Goal: Task Accomplishment & Management: Manage account settings

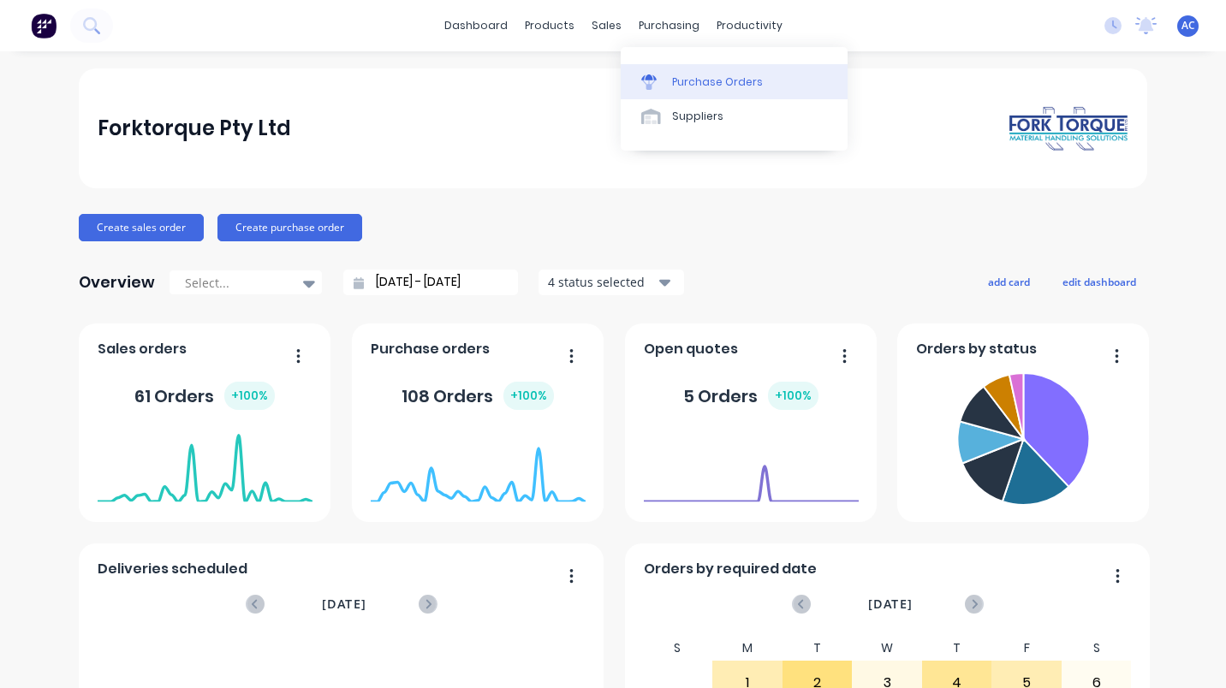
click at [717, 77] on div "Purchase Orders" at bounding box center [717, 81] width 91 height 15
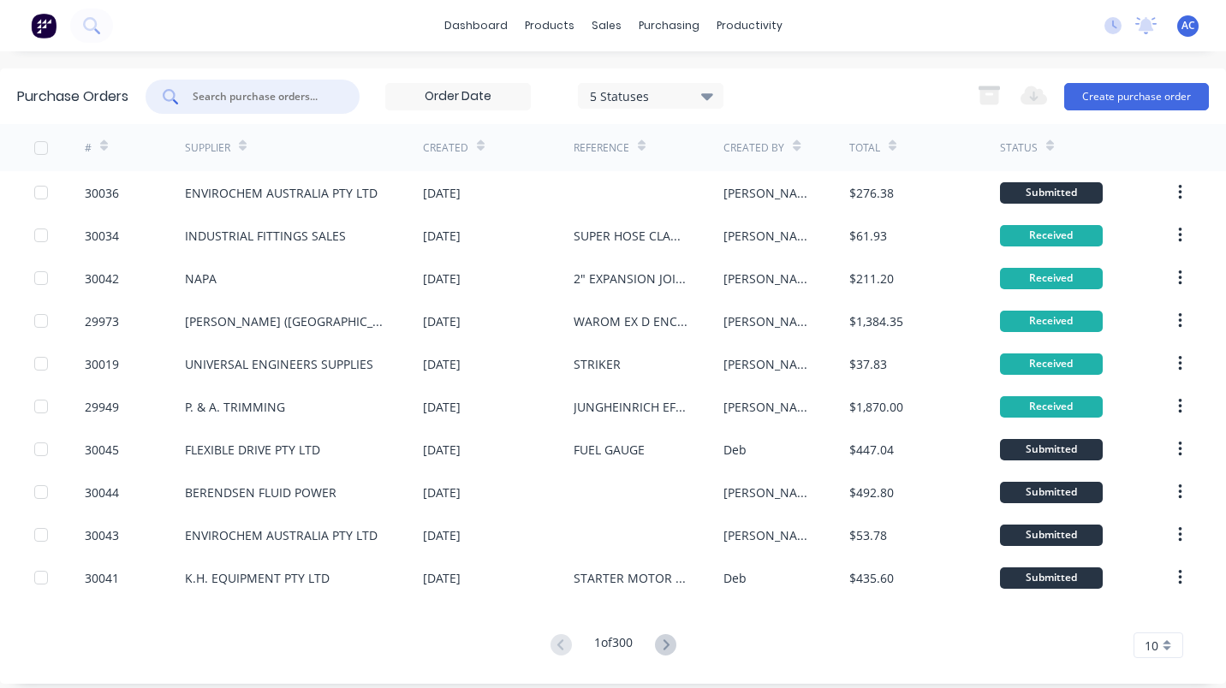
click at [239, 98] on input "text" at bounding box center [262, 96] width 142 height 17
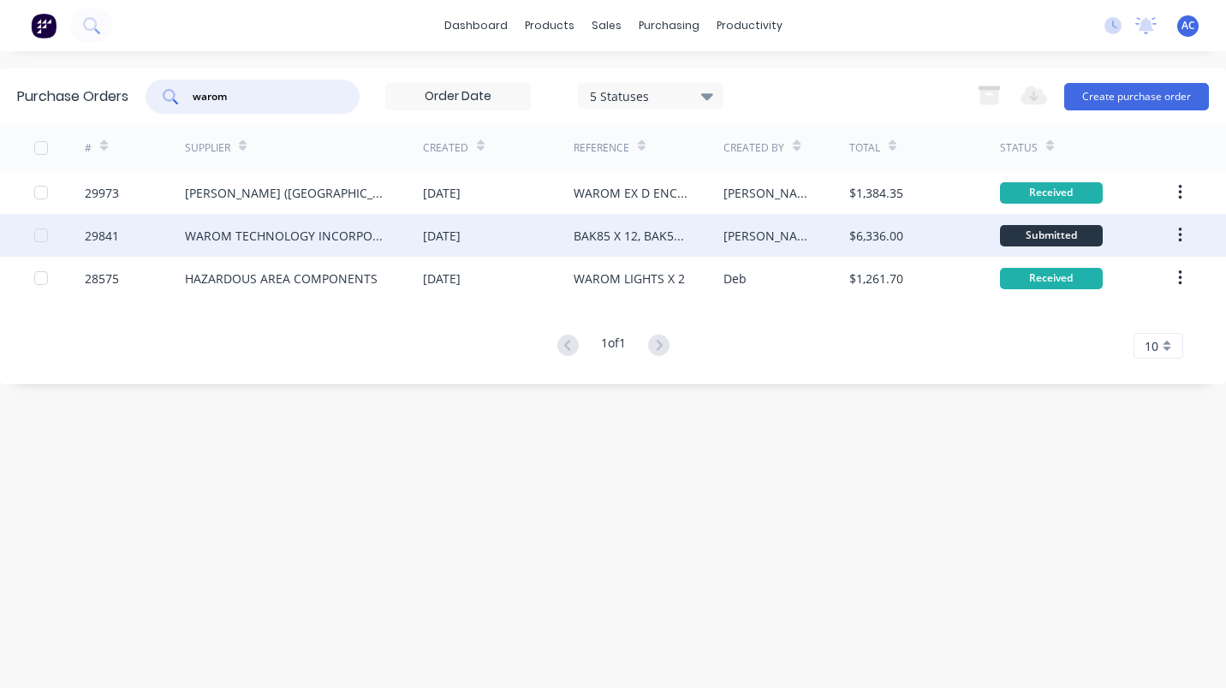
type input "warom"
click at [306, 233] on div "WAROM TECHNOLOGY INCORPORATED COMPANY" at bounding box center [287, 236] width 204 height 18
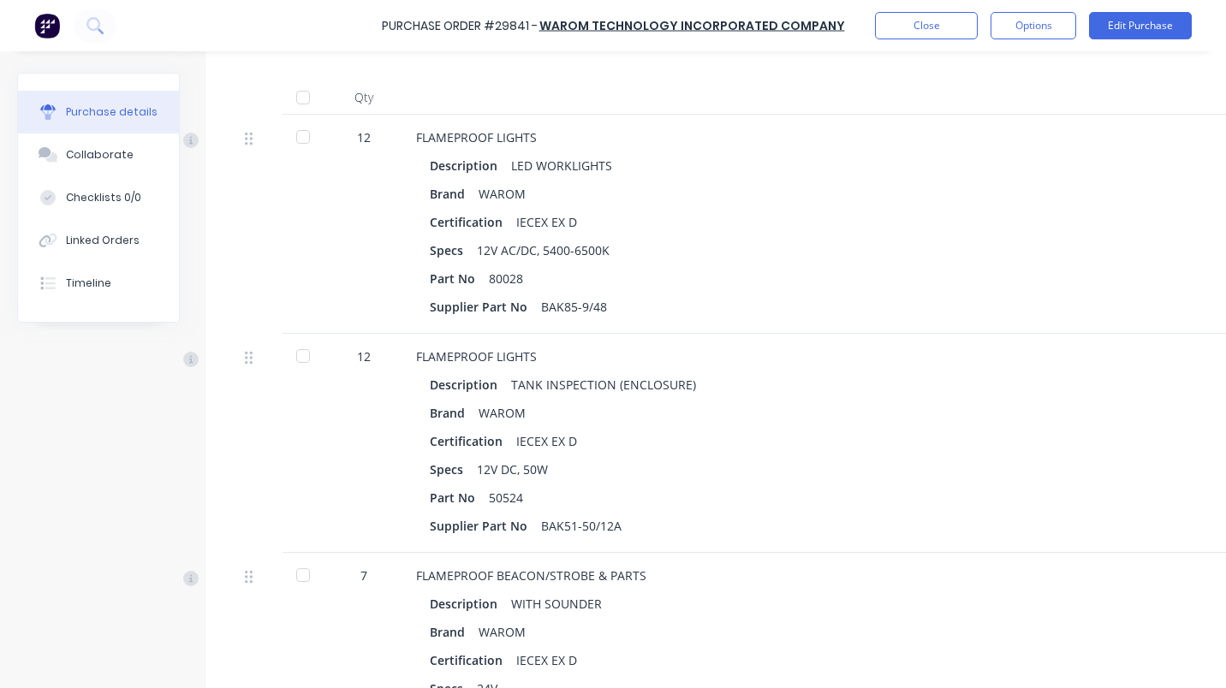
scroll to position [398, 0]
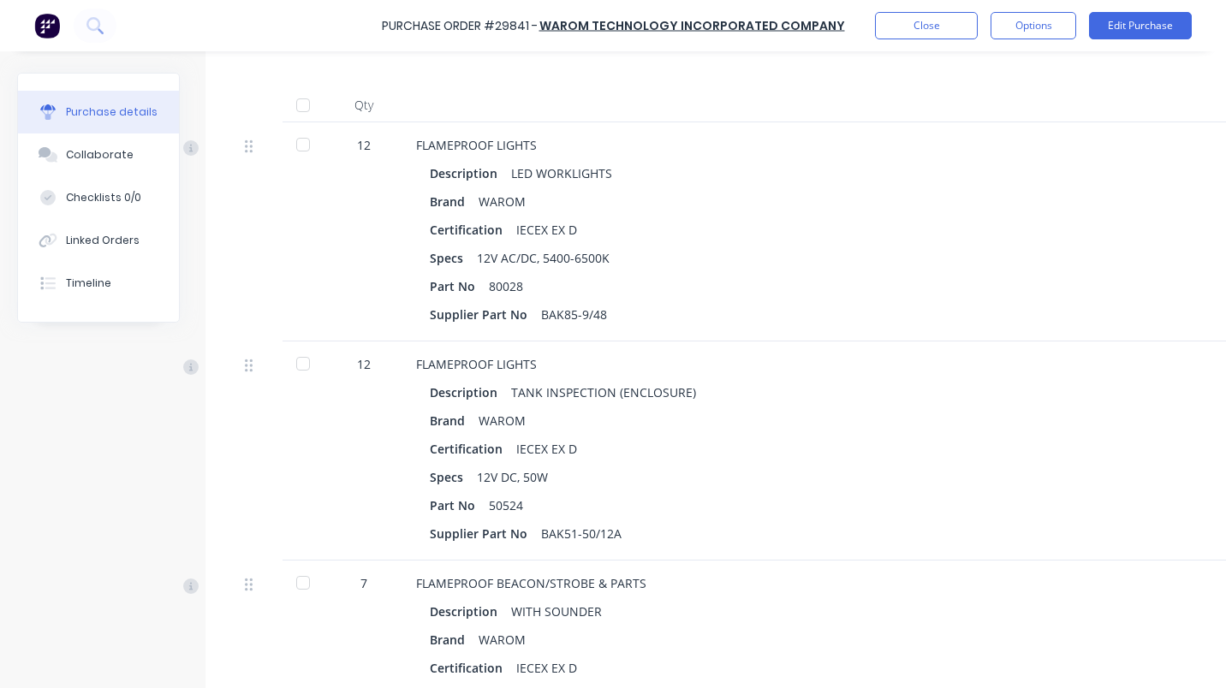
click at [306, 142] on div at bounding box center [303, 145] width 34 height 34
click at [301, 364] on div at bounding box center [303, 364] width 34 height 34
click at [295, 581] on div at bounding box center [303, 583] width 34 height 34
type textarea "x"
click at [101, 234] on div "Linked Orders" at bounding box center [103, 240] width 74 height 15
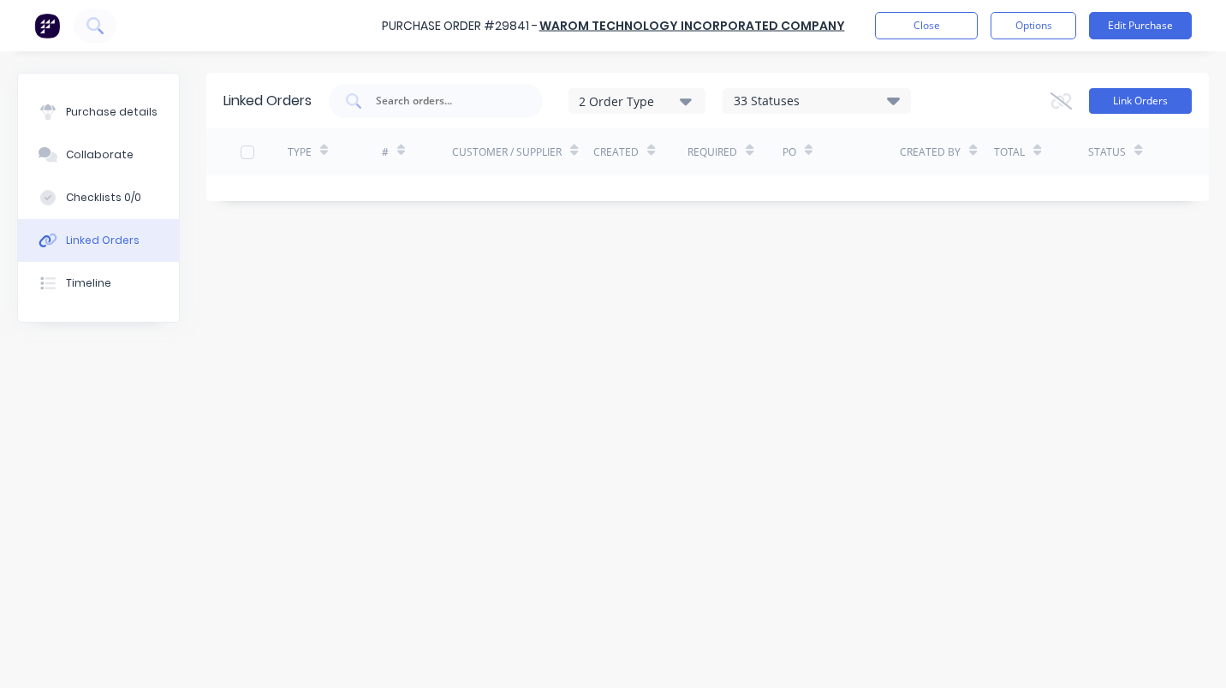
click at [1147, 92] on button "Link Orders" at bounding box center [1140, 101] width 103 height 26
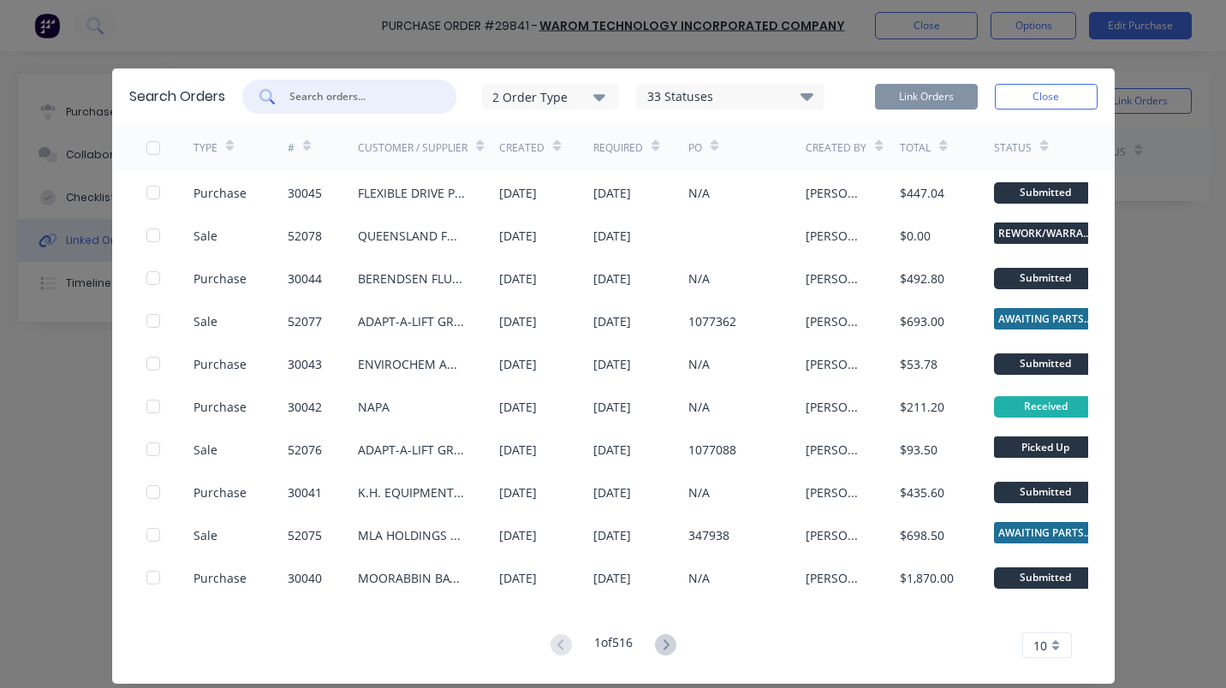
click at [365, 100] on input "text" at bounding box center [359, 96] width 142 height 17
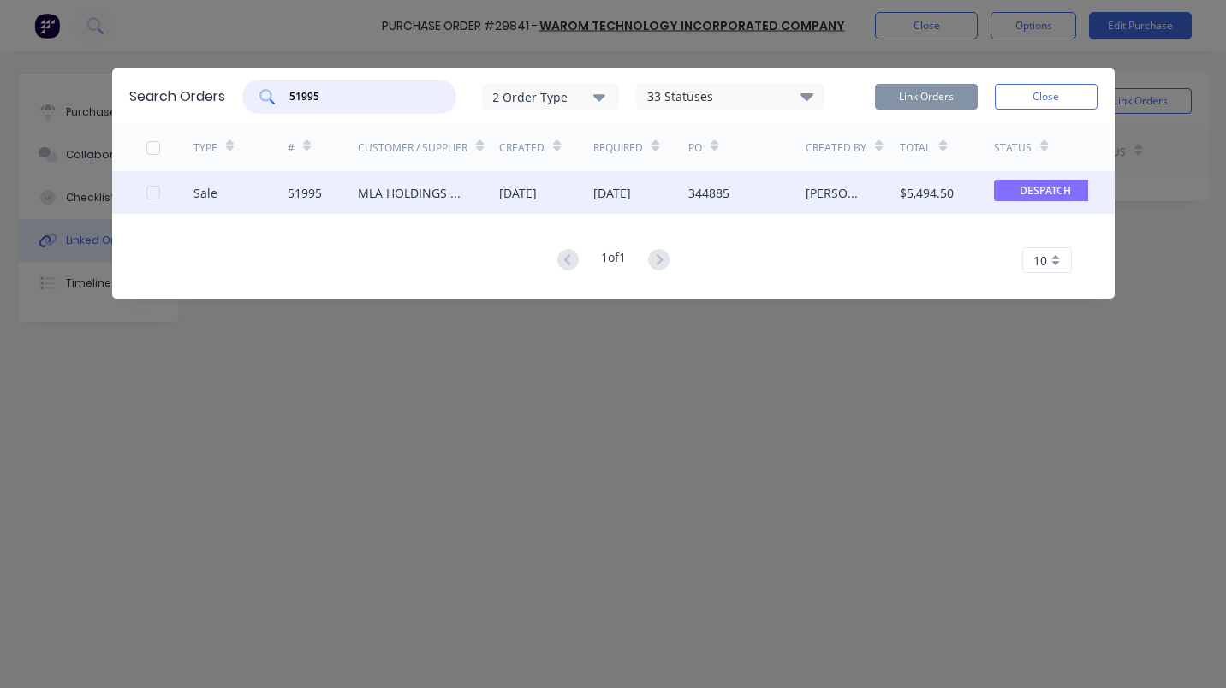
drag, startPoint x: 155, startPoint y: 187, endPoint x: 195, endPoint y: 192, distance: 40.5
click at [160, 189] on div at bounding box center [169, 192] width 47 height 43
click at [157, 192] on div at bounding box center [153, 193] width 34 height 34
click at [926, 98] on button "Link Orders" at bounding box center [926, 97] width 103 height 26
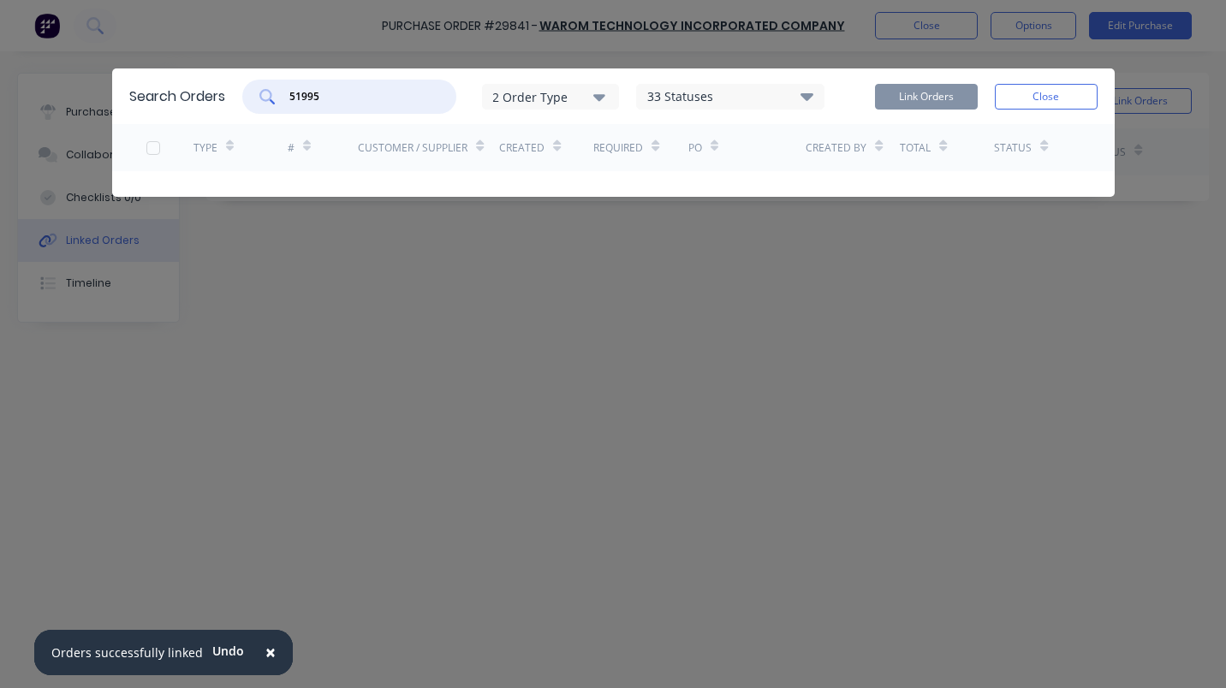
click at [332, 97] on input "51995" at bounding box center [359, 96] width 142 height 17
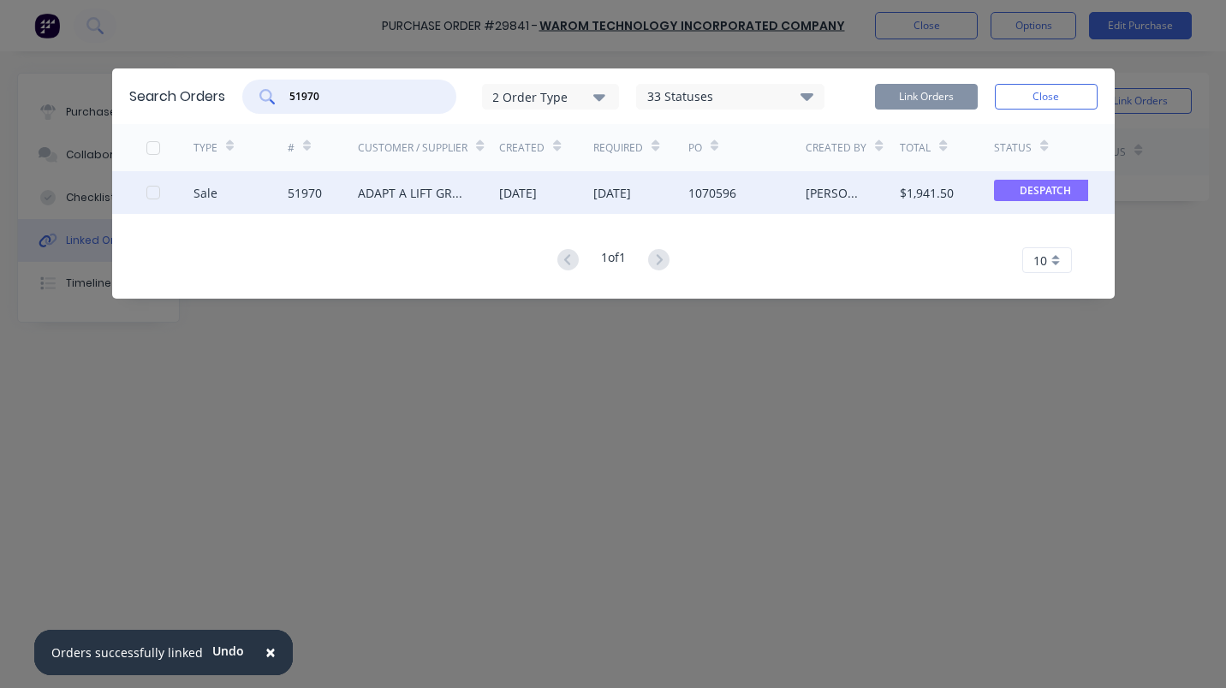
click at [156, 193] on div at bounding box center [153, 193] width 34 height 34
type input "51970"
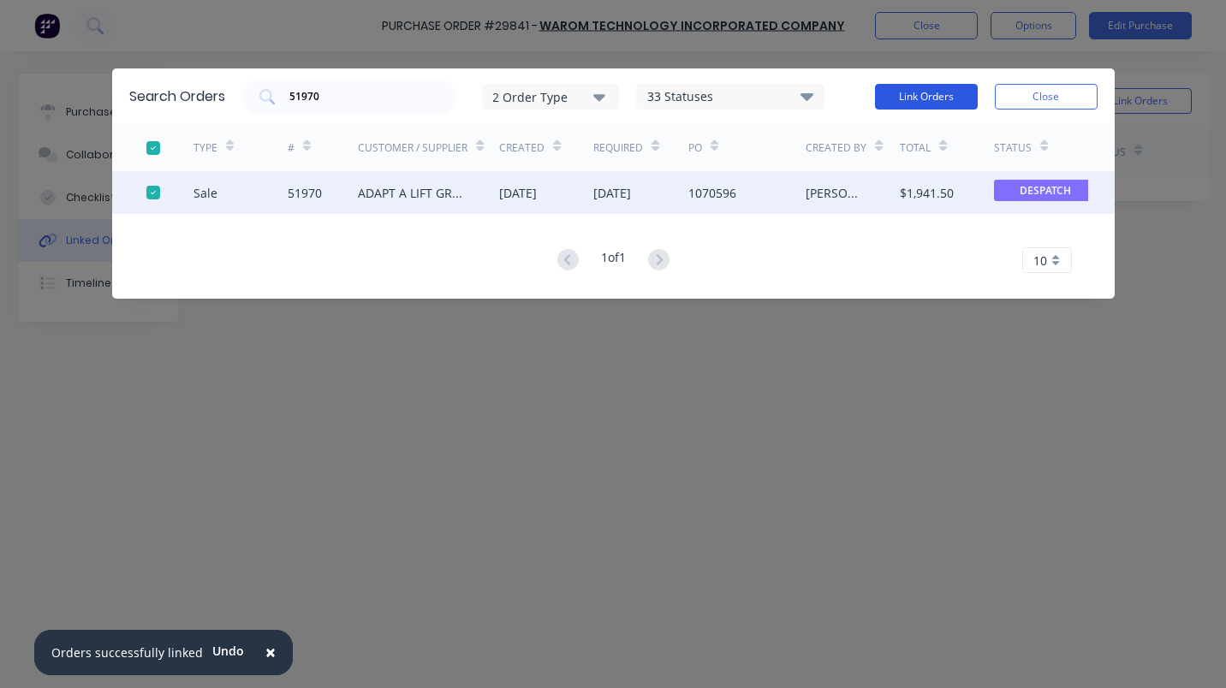
click at [939, 98] on button "Link Orders" at bounding box center [926, 97] width 103 height 26
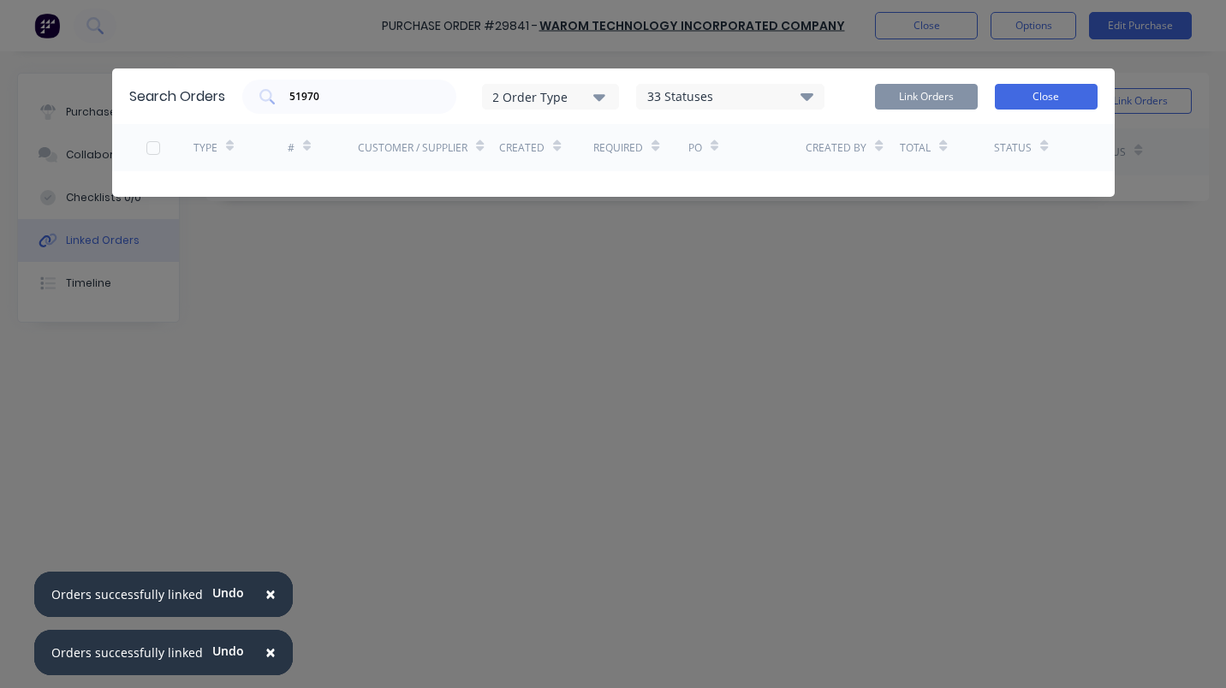
click at [1051, 99] on button "Close" at bounding box center [1046, 97] width 103 height 26
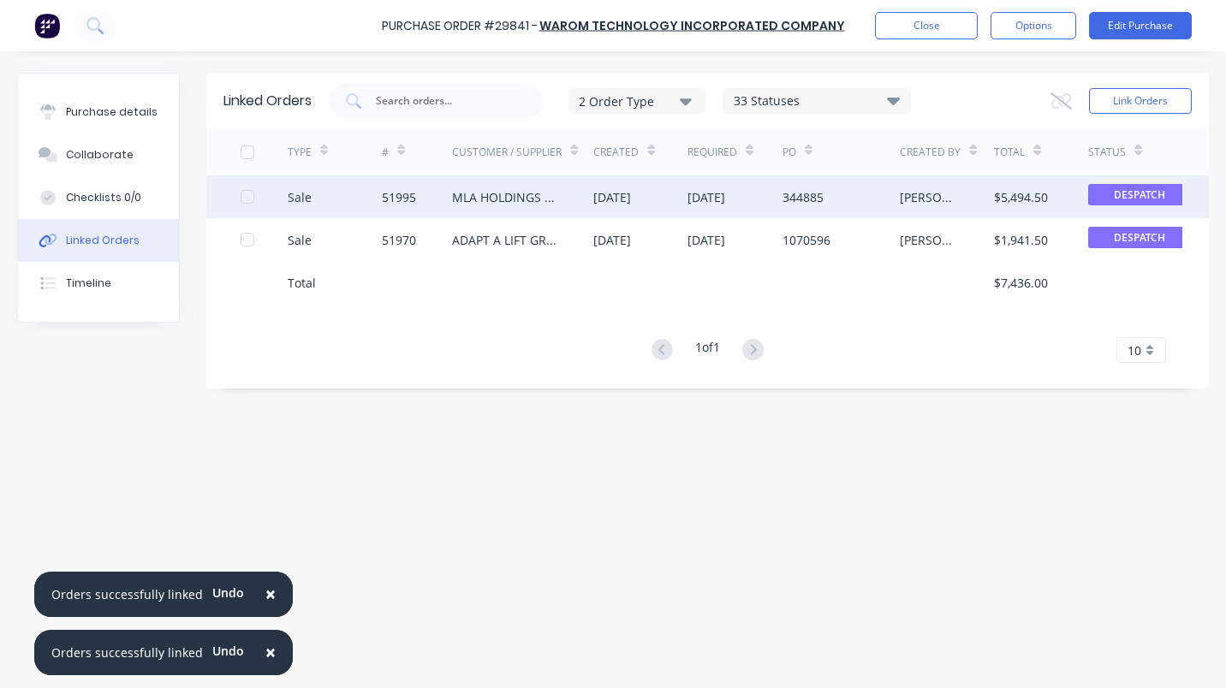
click at [242, 197] on div at bounding box center [247, 197] width 34 height 34
click at [1135, 96] on button "Link Orders" at bounding box center [1140, 101] width 103 height 26
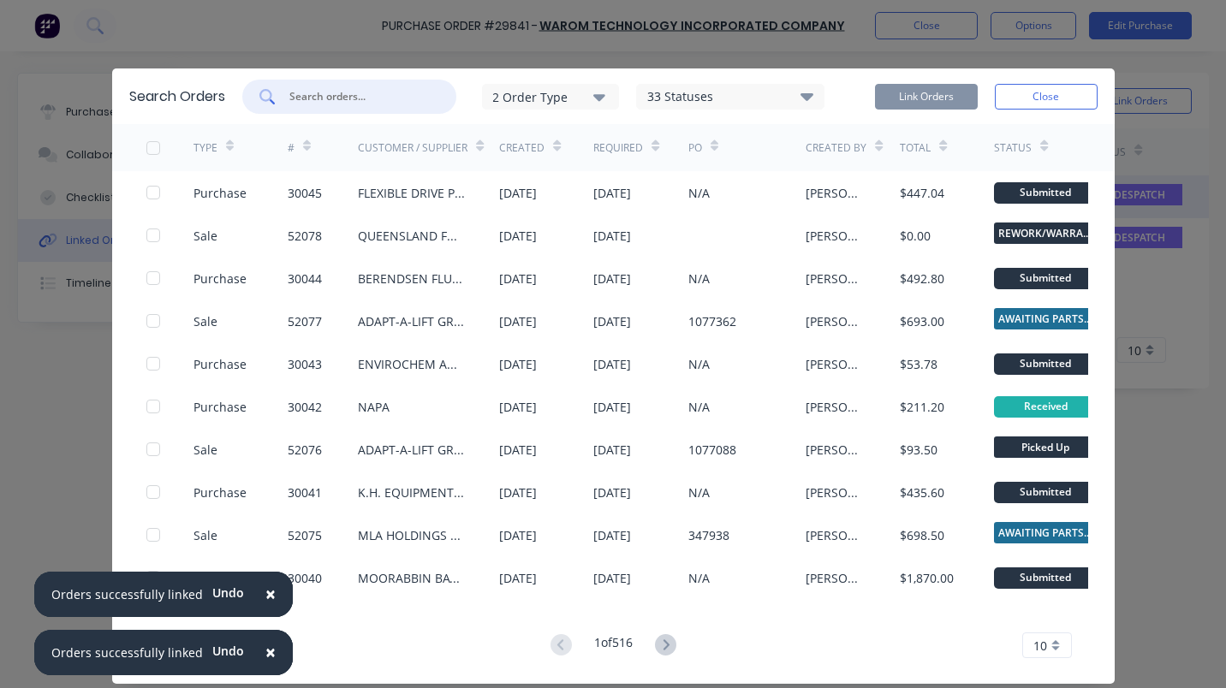
click at [357, 97] on input "text" at bounding box center [359, 96] width 142 height 17
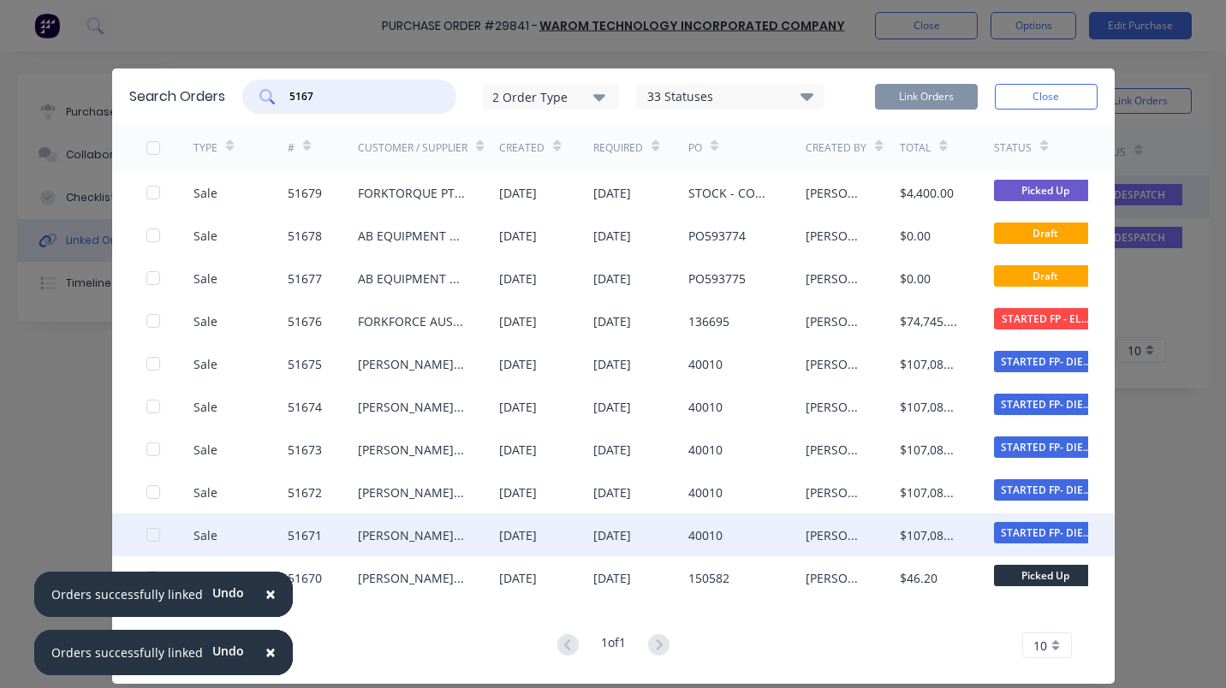
click at [143, 535] on div at bounding box center [153, 535] width 34 height 34
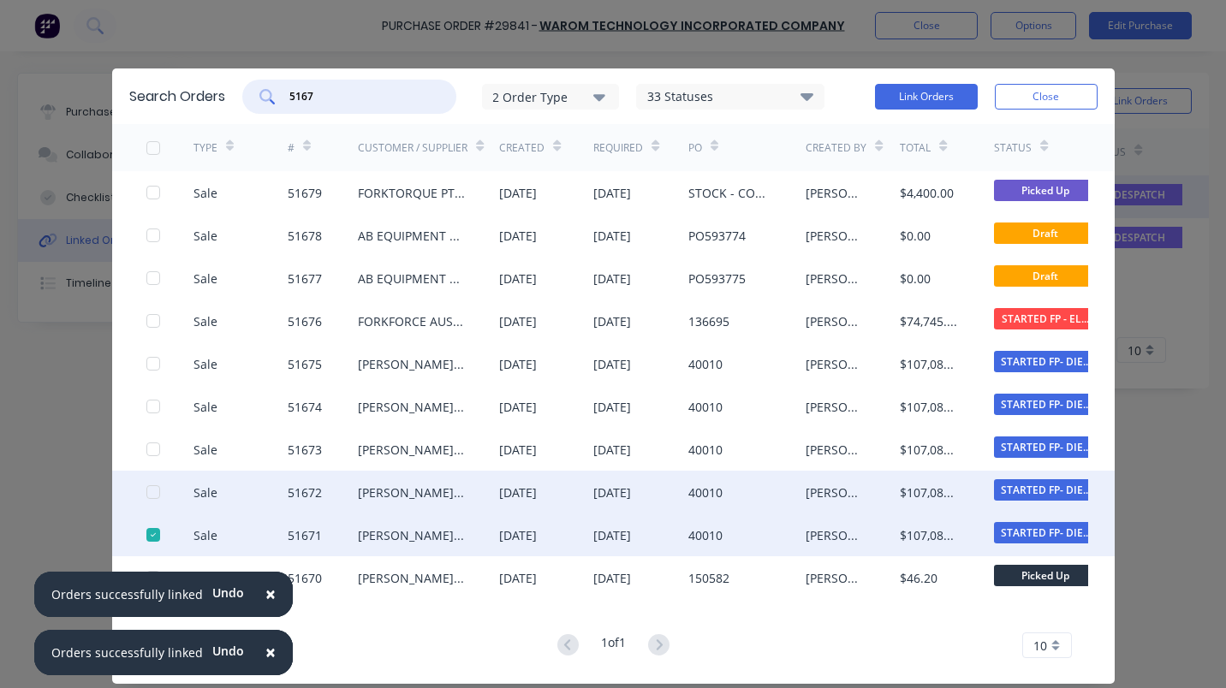
click at [151, 491] on div at bounding box center [153, 492] width 34 height 34
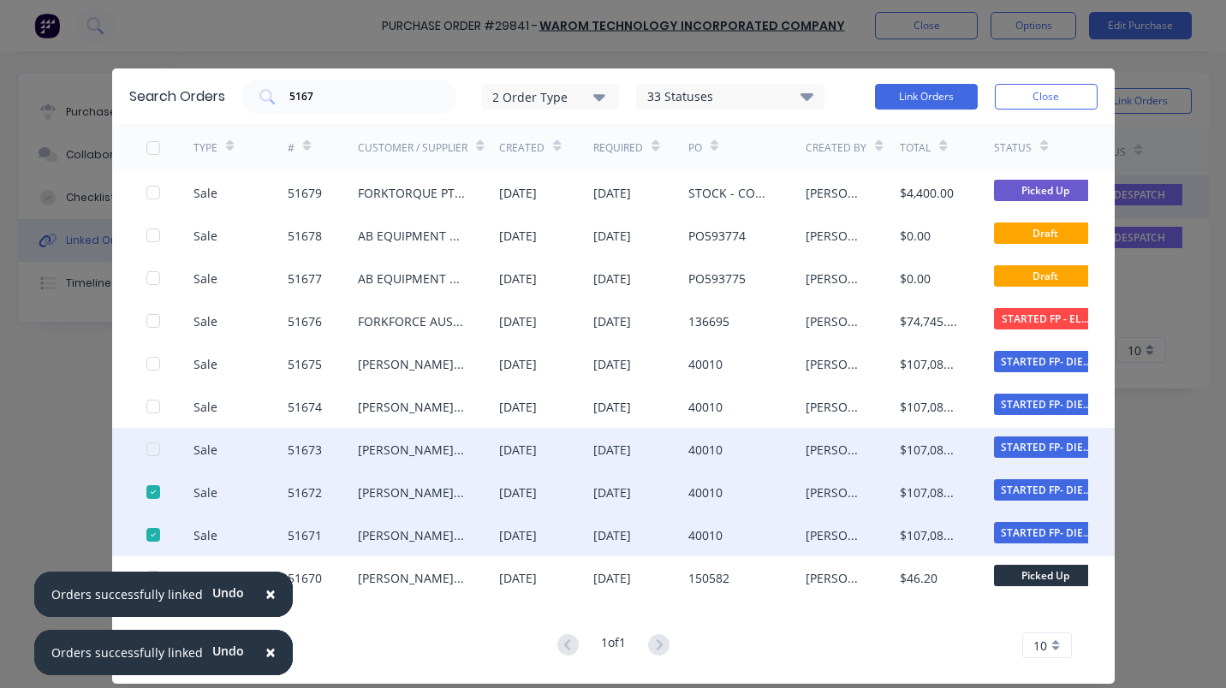
click at [150, 438] on div at bounding box center [169, 449] width 47 height 43
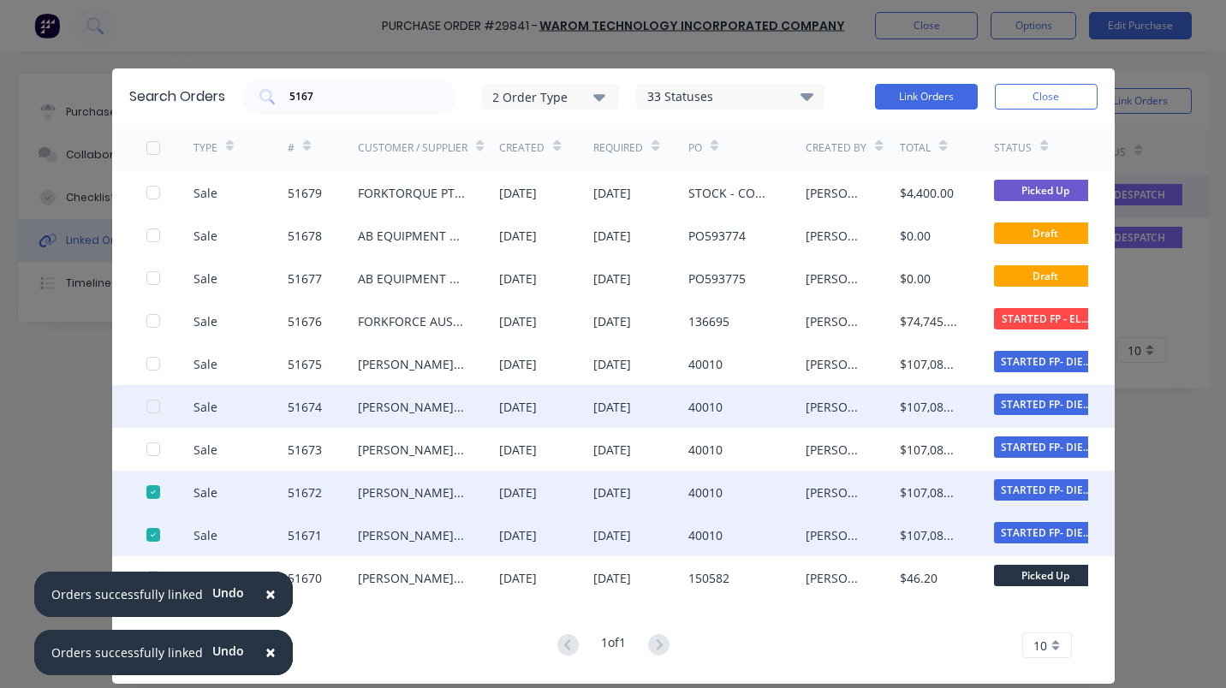
click at [149, 408] on div at bounding box center [153, 407] width 34 height 34
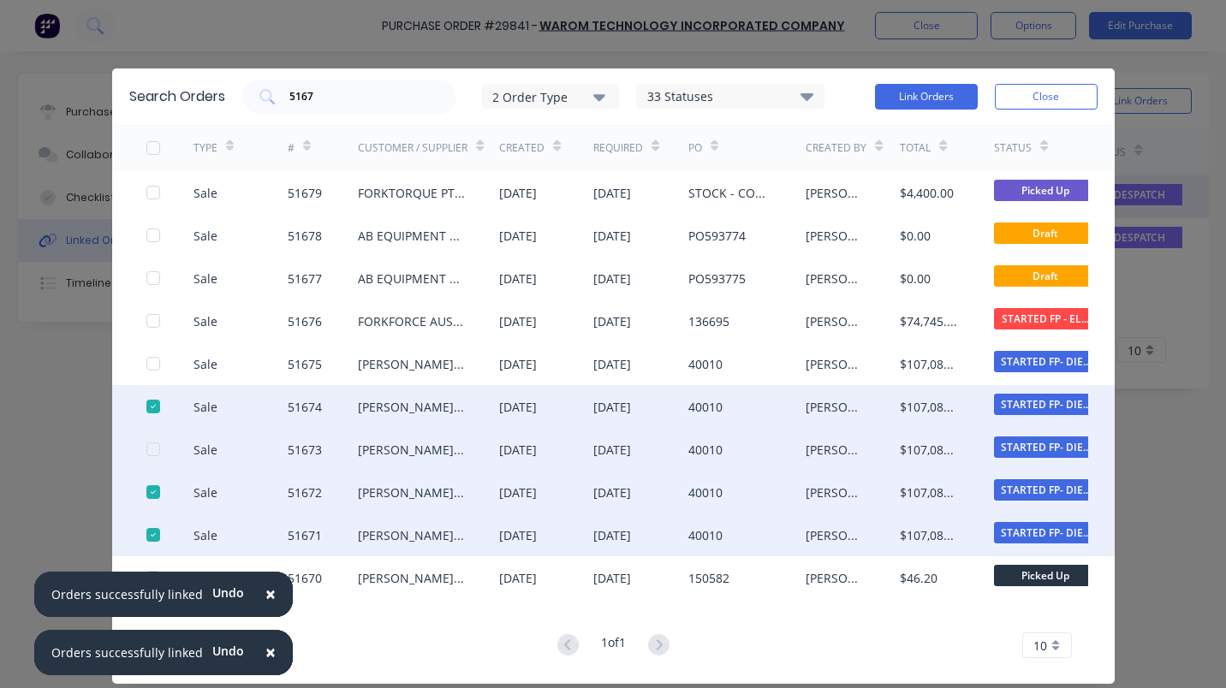
click at [143, 450] on div at bounding box center [153, 449] width 34 height 34
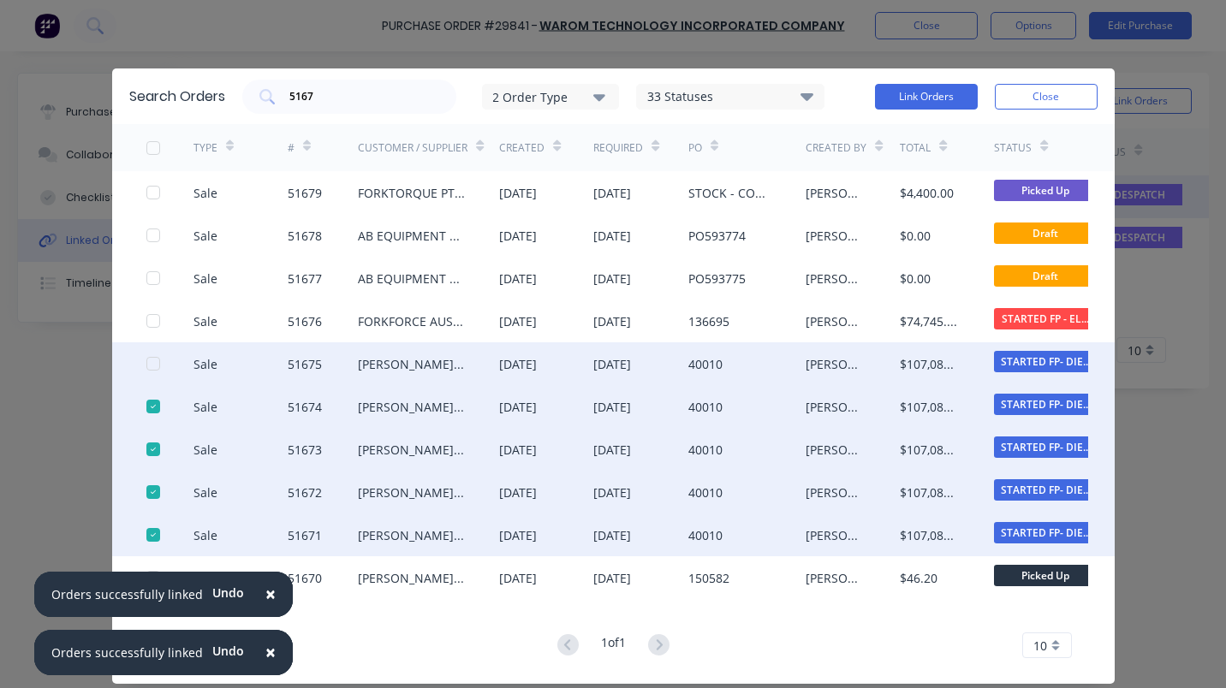
click at [140, 366] on div at bounding box center [153, 364] width 34 height 34
drag, startPoint x: 902, startPoint y: 90, endPoint x: 923, endPoint y: 126, distance: 41.8
click at [902, 92] on button "Link Orders" at bounding box center [926, 97] width 103 height 26
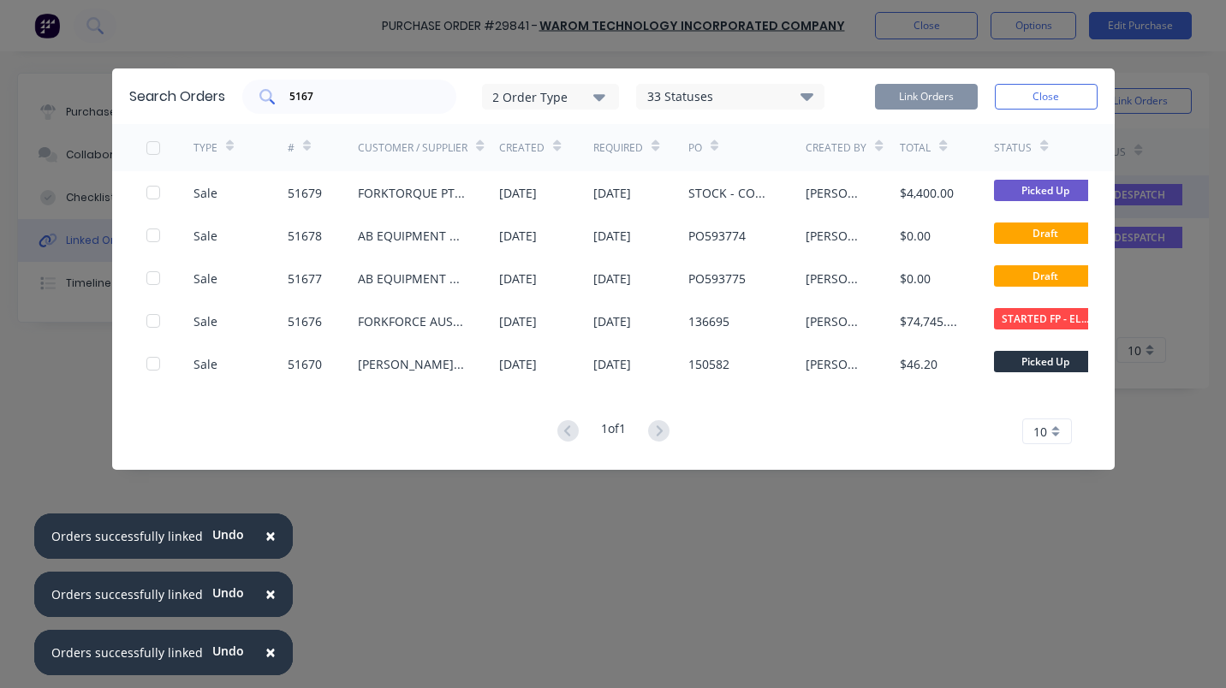
click at [360, 103] on input "5167" at bounding box center [359, 96] width 142 height 17
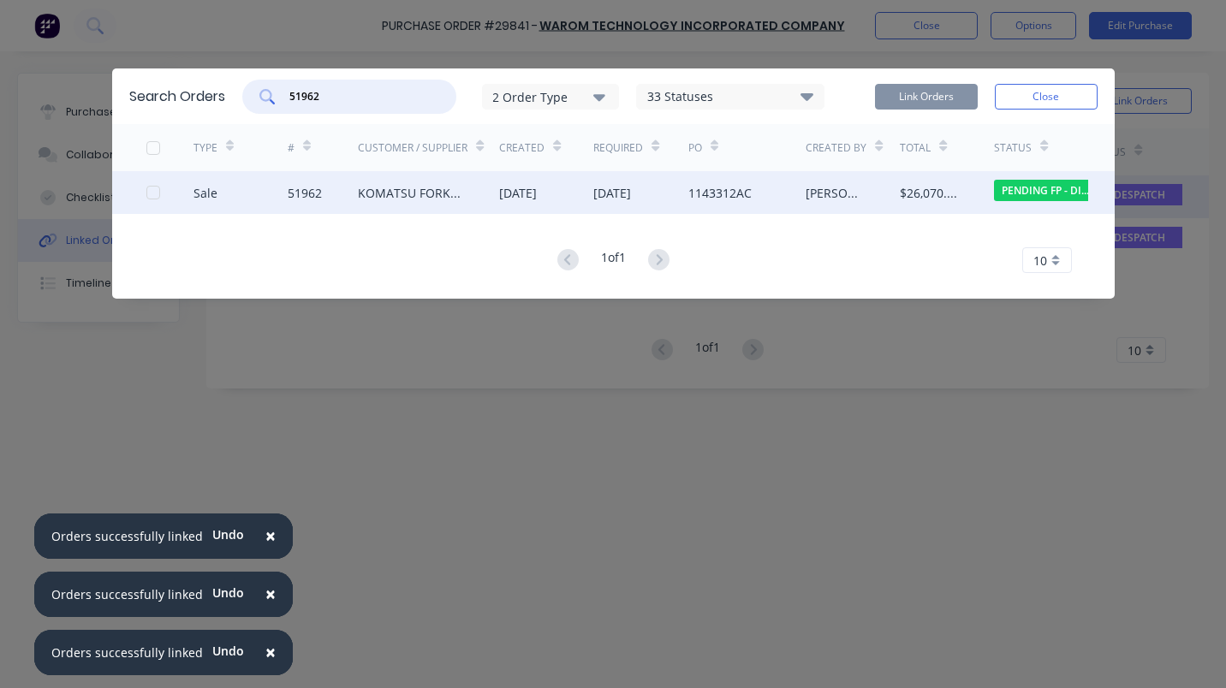
click at [152, 191] on div at bounding box center [153, 193] width 34 height 34
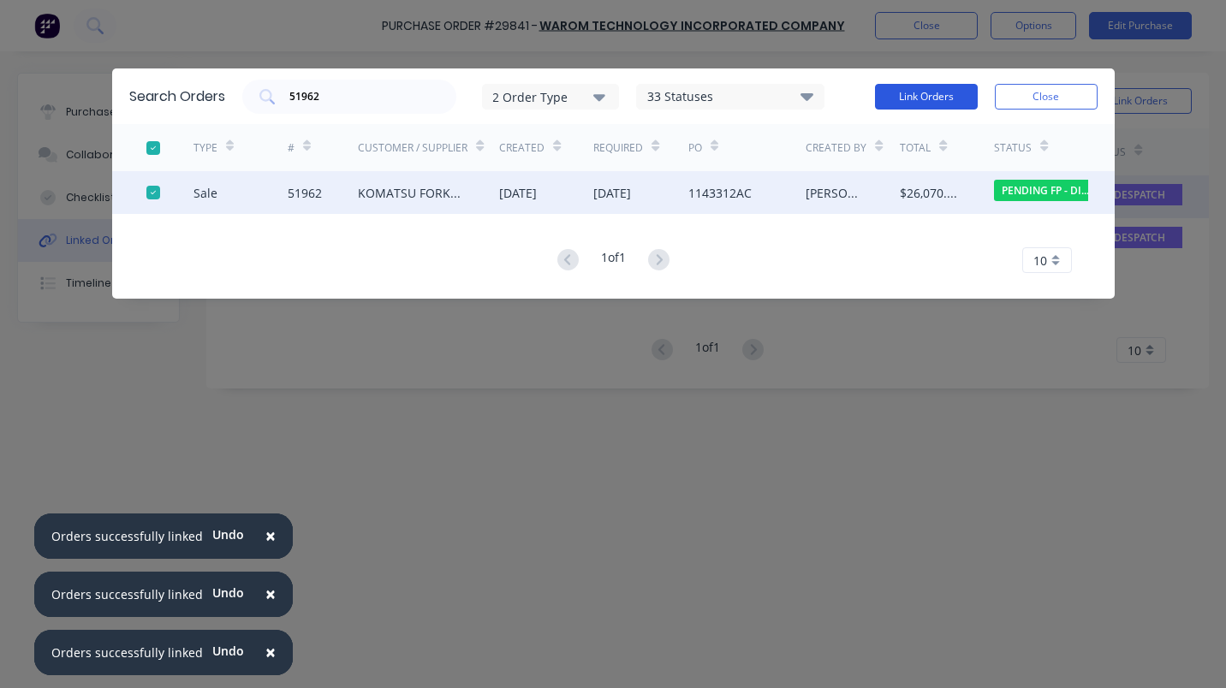
click at [914, 92] on button "Link Orders" at bounding box center [926, 97] width 103 height 26
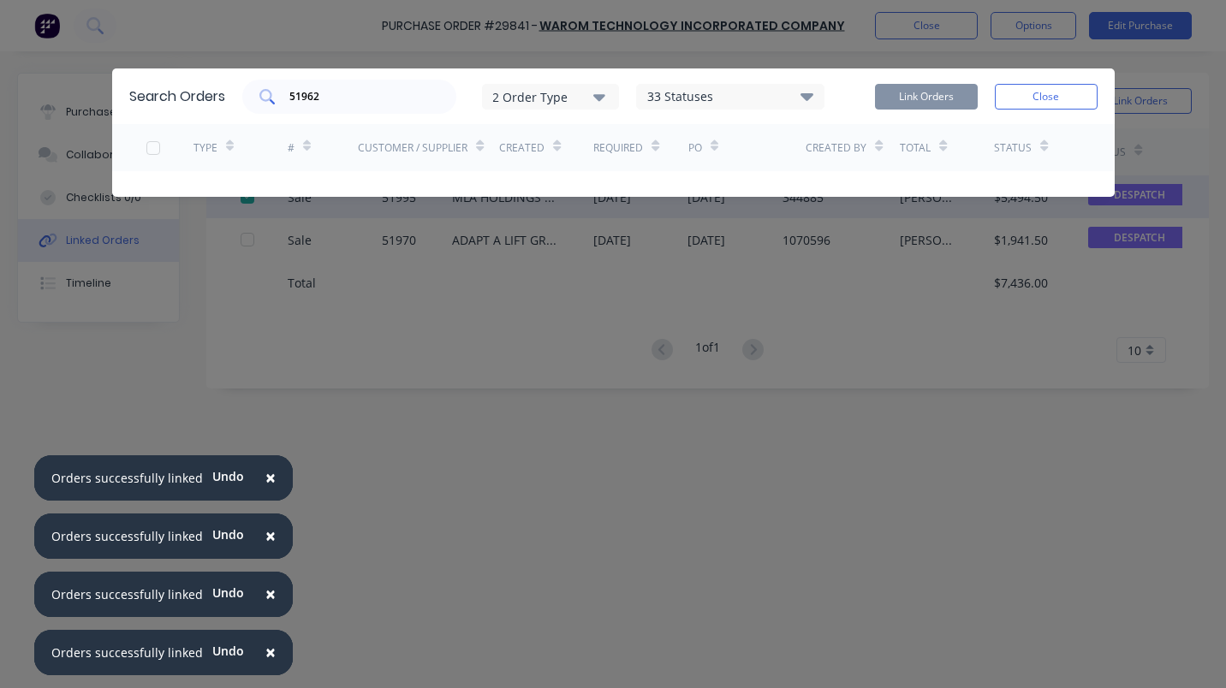
click at [328, 99] on input "51962" at bounding box center [359, 96] width 142 height 17
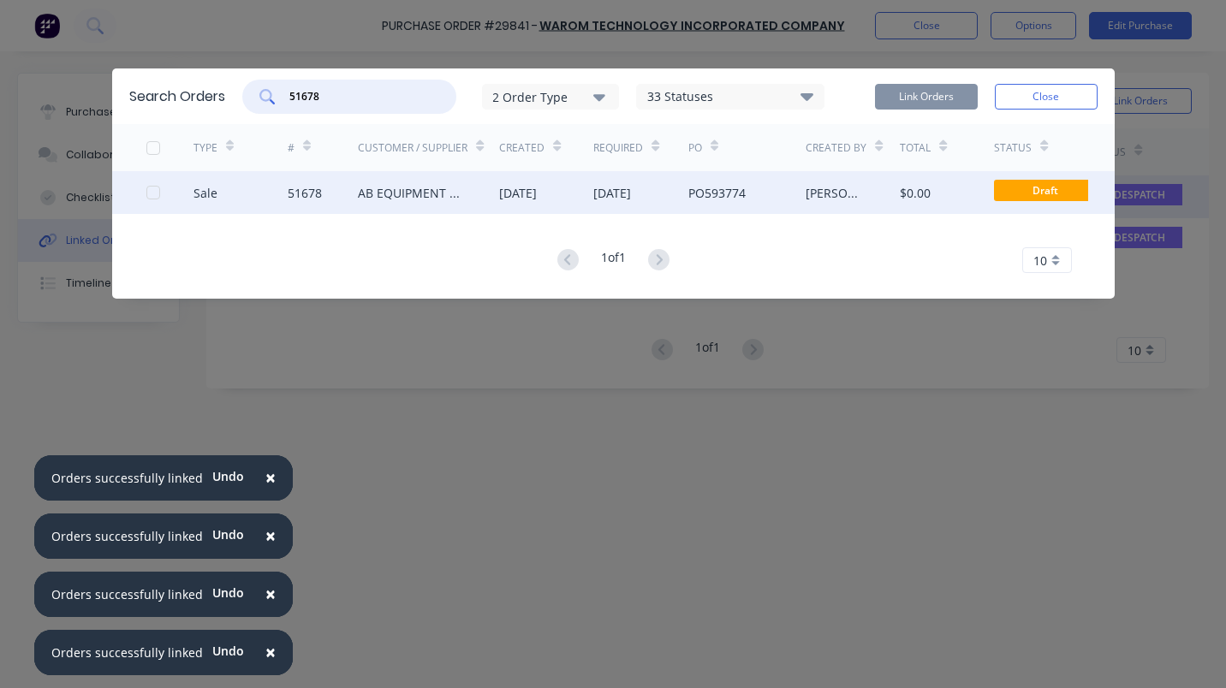
click at [154, 199] on div at bounding box center [153, 193] width 34 height 34
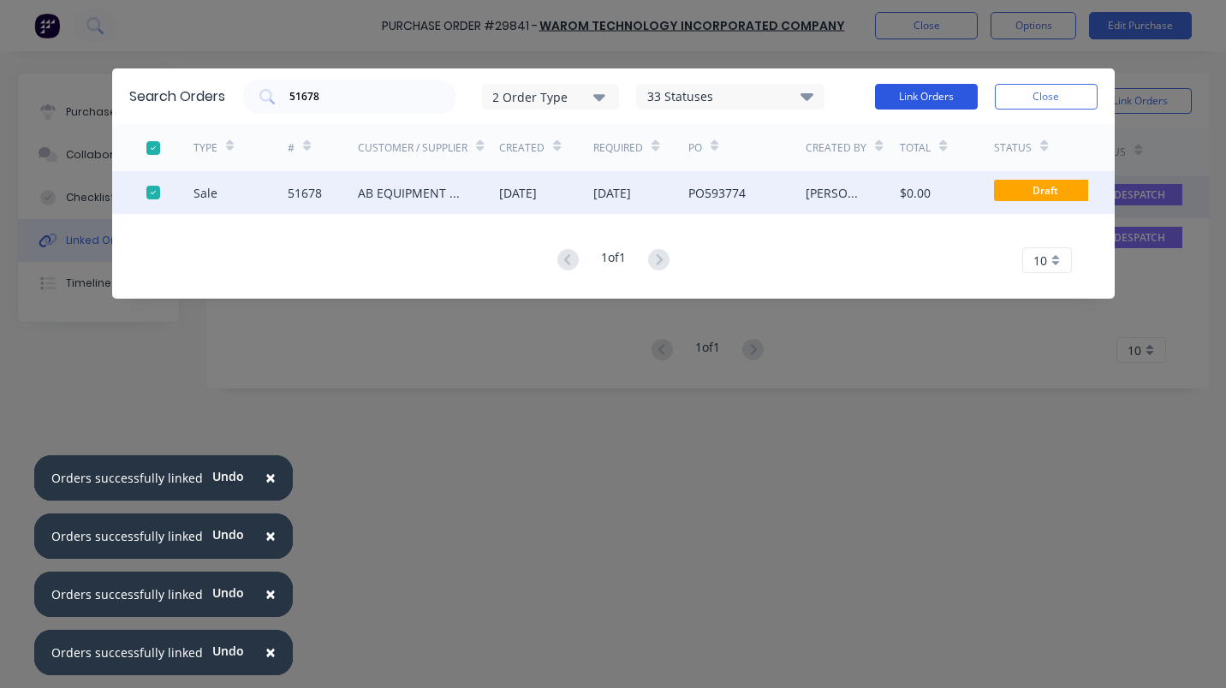
click at [907, 92] on button "Link Orders" at bounding box center [926, 97] width 103 height 26
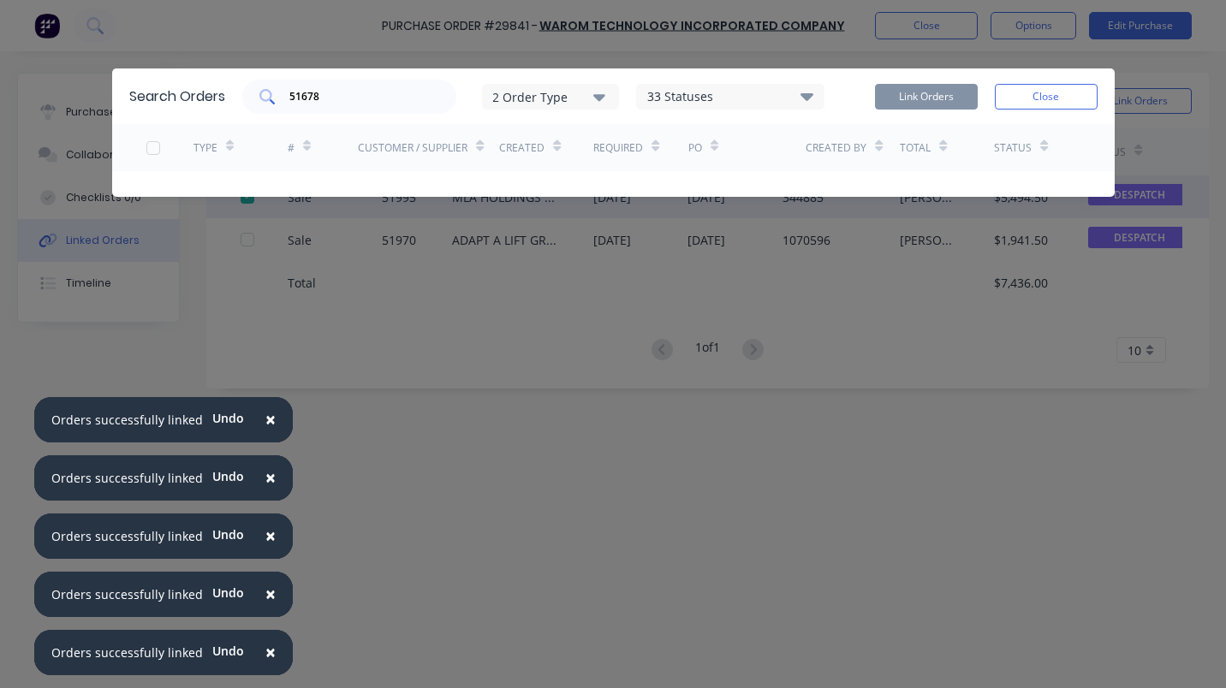
click at [362, 96] on input "51678" at bounding box center [359, 96] width 142 height 17
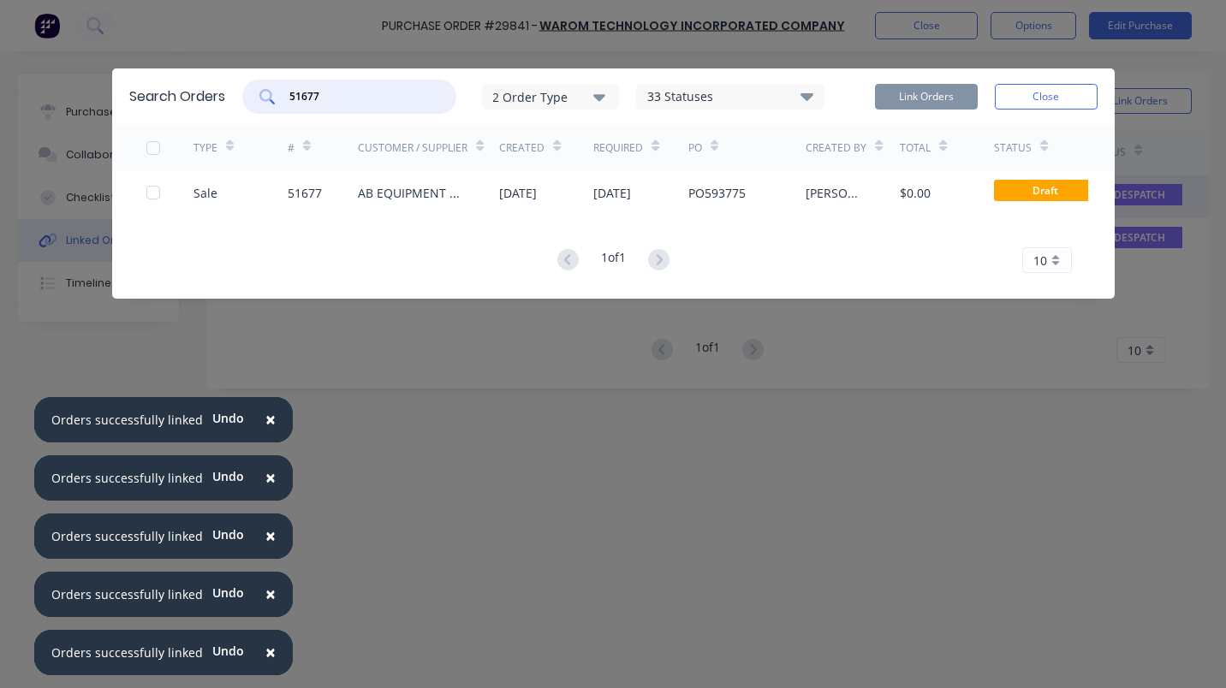
click at [156, 147] on div at bounding box center [153, 148] width 34 height 34
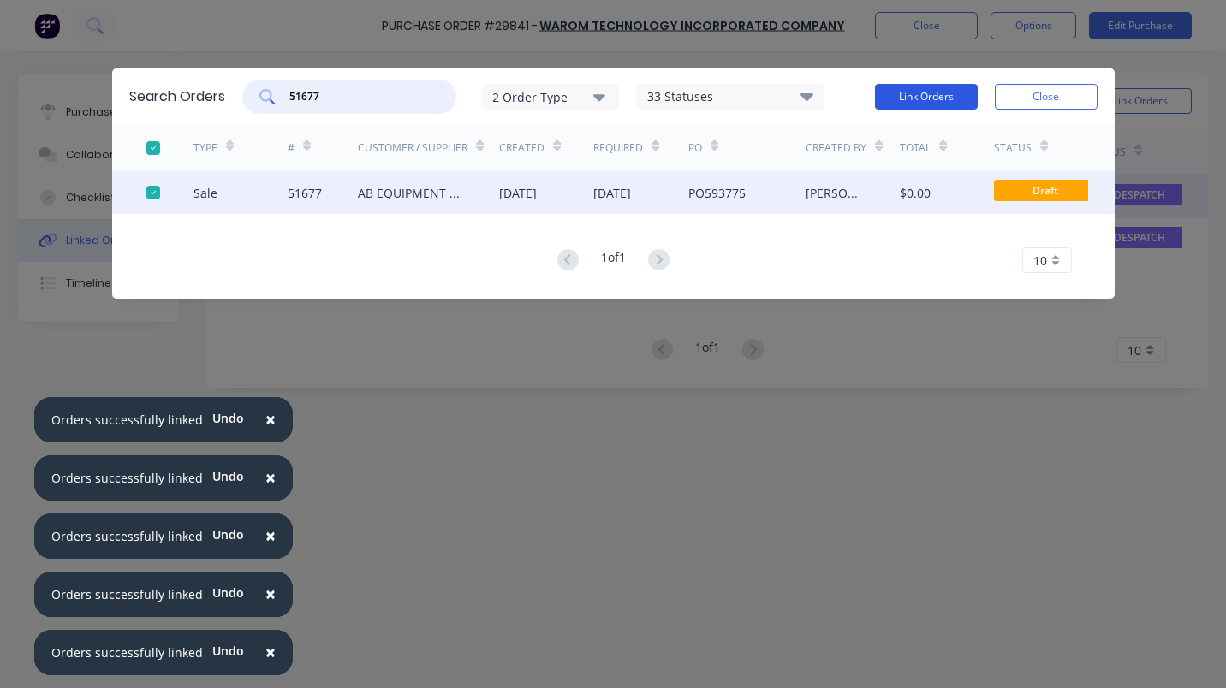
type input "51677"
click at [924, 96] on button "Link Orders" at bounding box center [926, 97] width 103 height 26
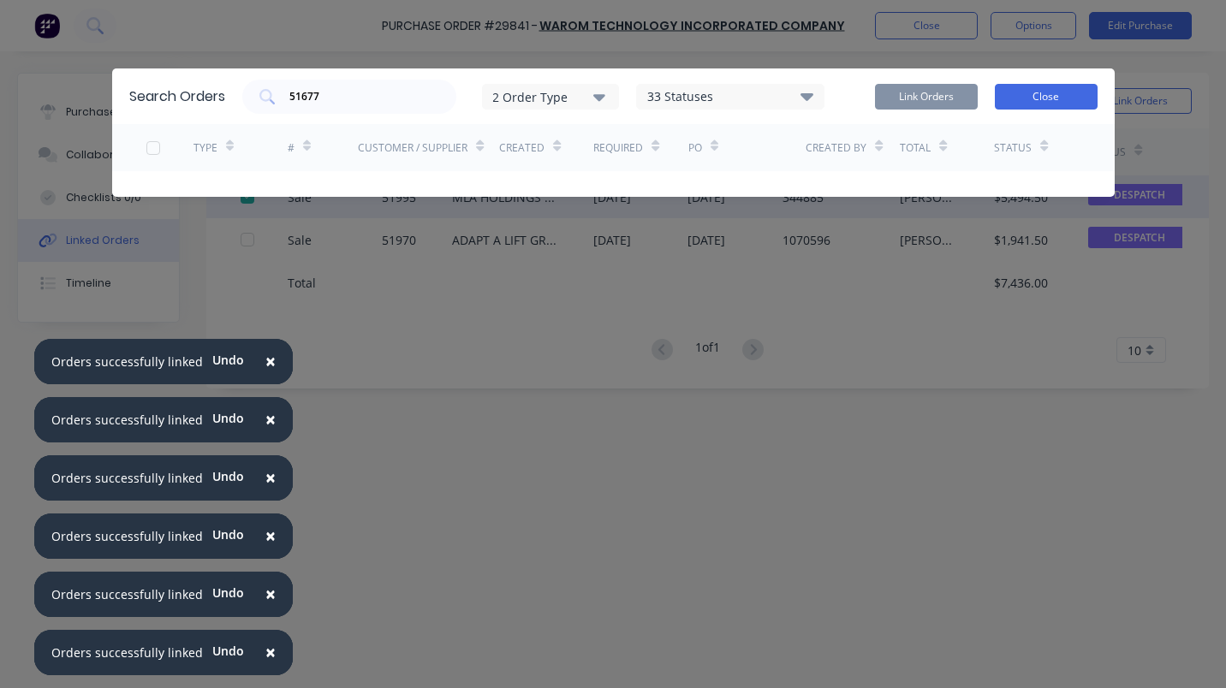
click at [1055, 98] on button "Close" at bounding box center [1046, 97] width 103 height 26
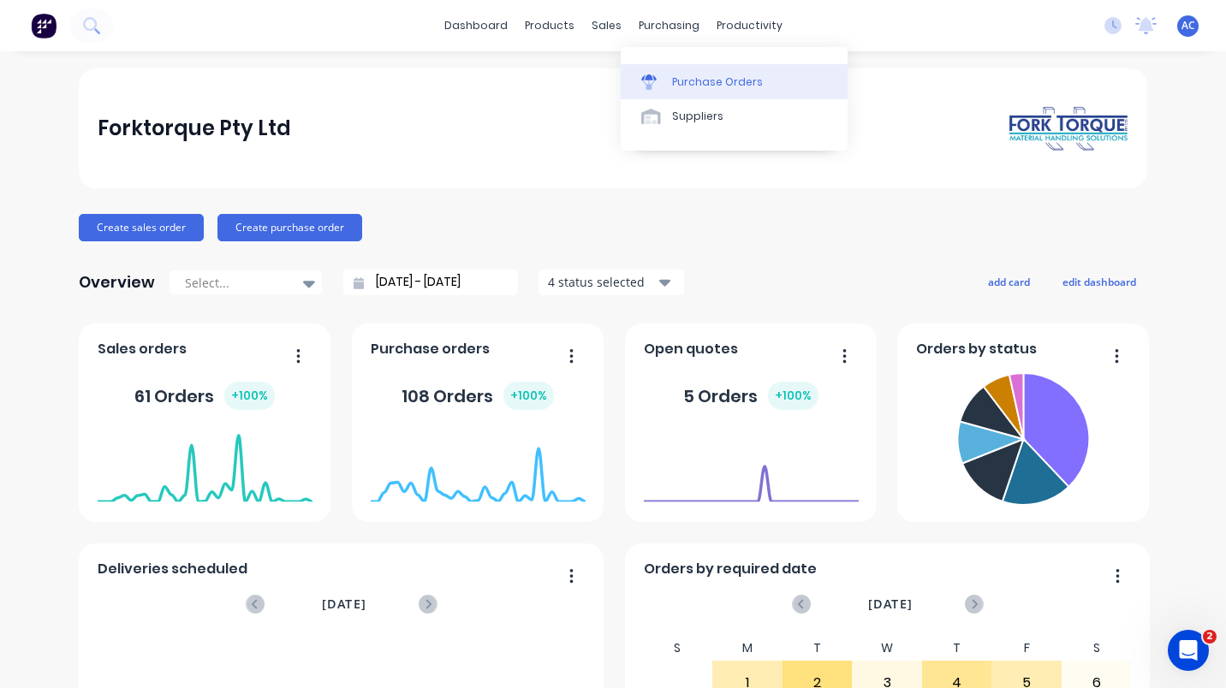
click at [689, 77] on div "Purchase Orders" at bounding box center [717, 81] width 91 height 15
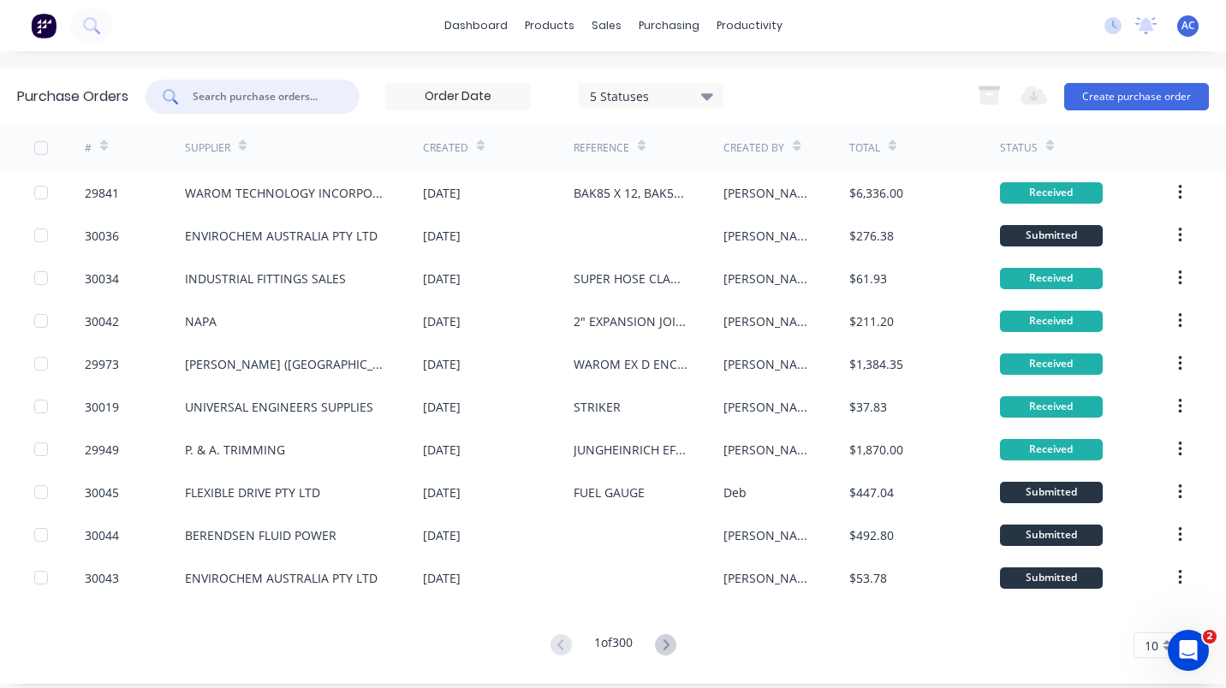
click at [262, 95] on input "text" at bounding box center [262, 96] width 142 height 17
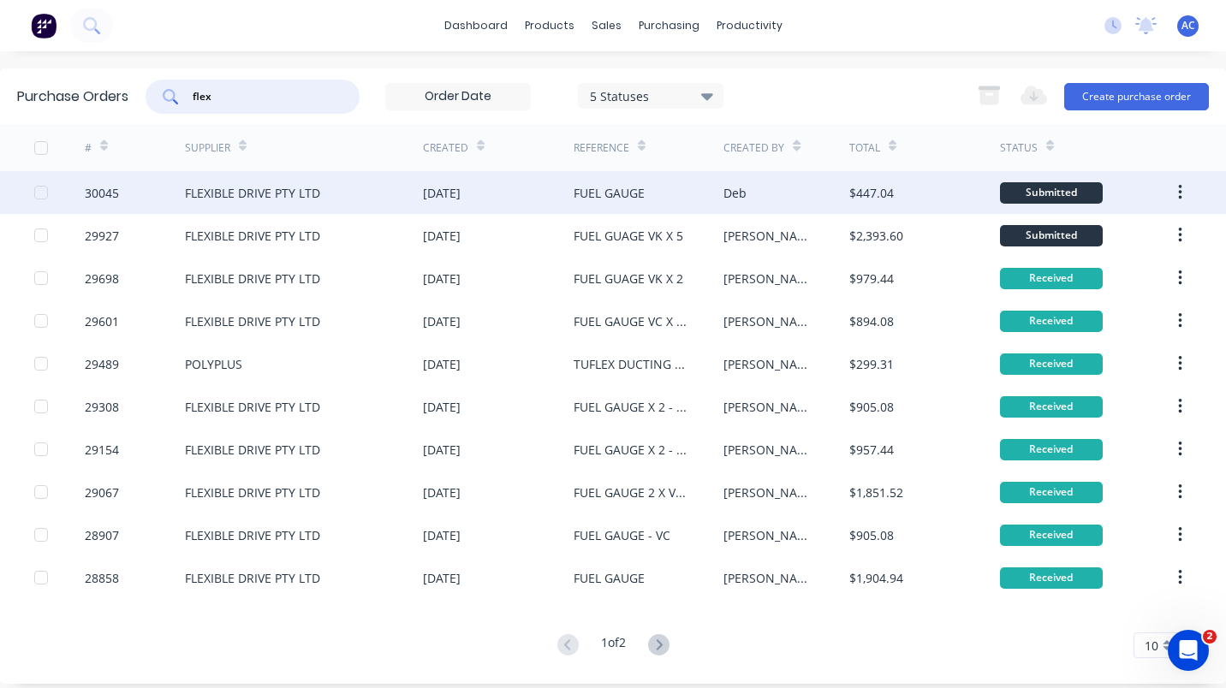
type input "flex"
click at [247, 188] on div "FLEXIBLE DRIVE PTY LTD" at bounding box center [252, 193] width 135 height 18
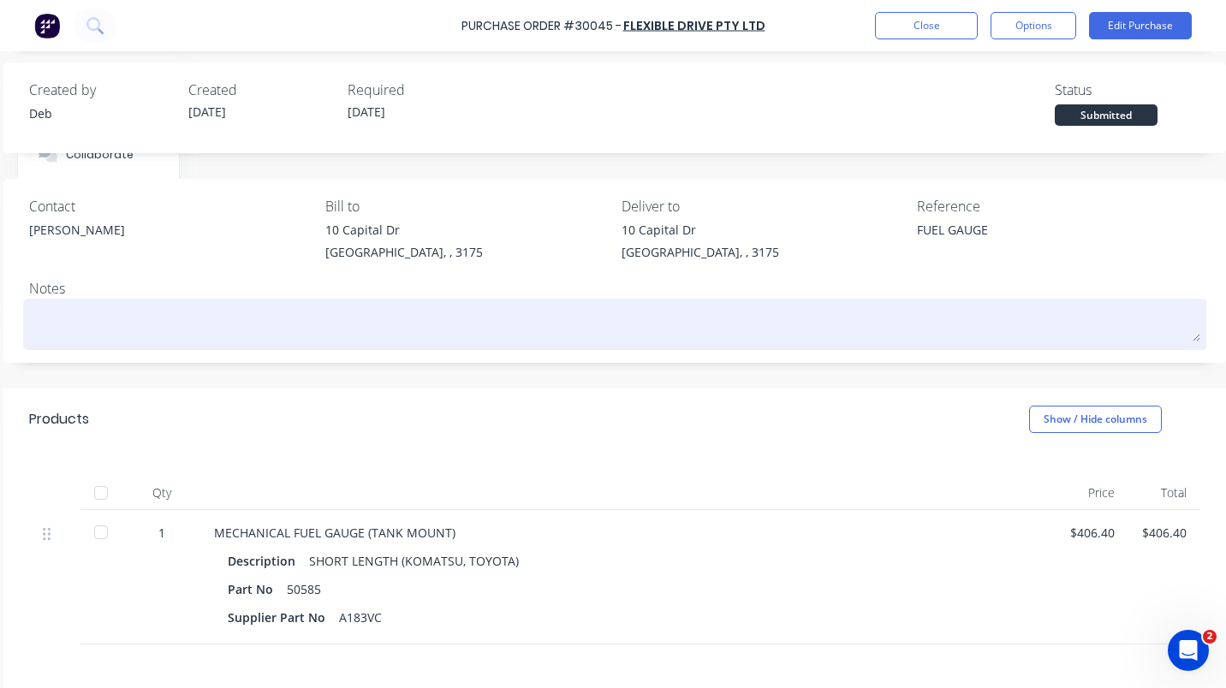
scroll to position [0, 214]
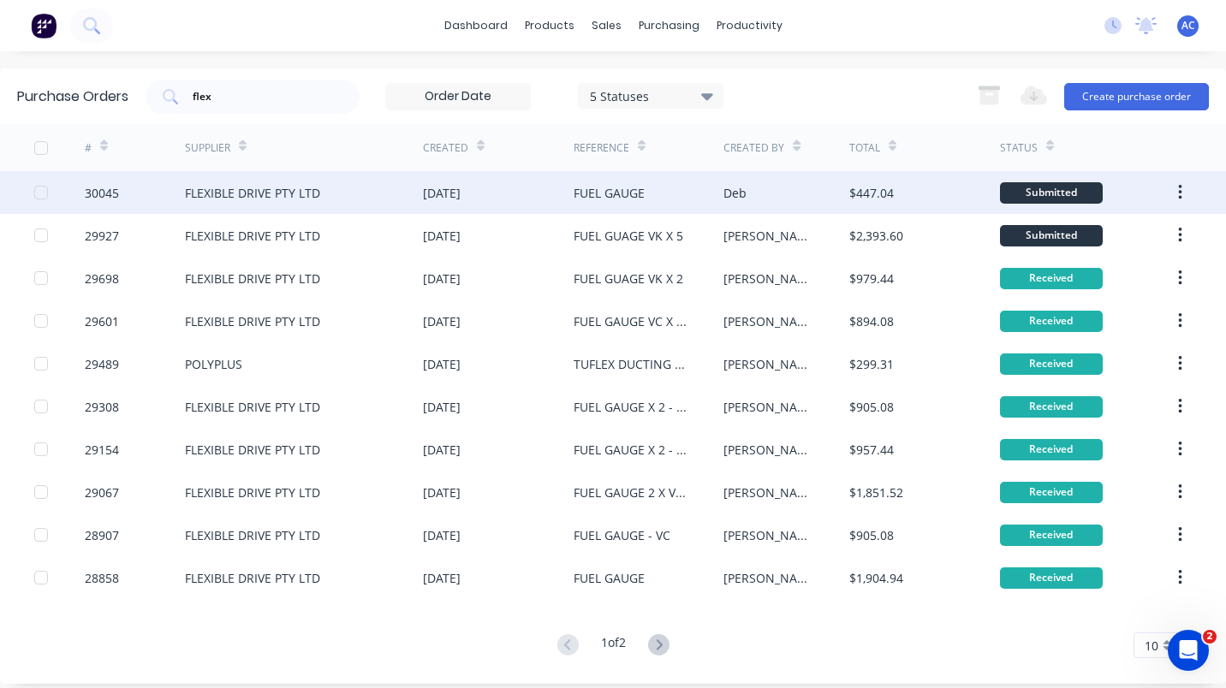
click at [40, 192] on div at bounding box center [41, 193] width 34 height 34
click at [289, 188] on div "FLEXIBLE DRIVE PTY LTD" at bounding box center [252, 193] width 135 height 18
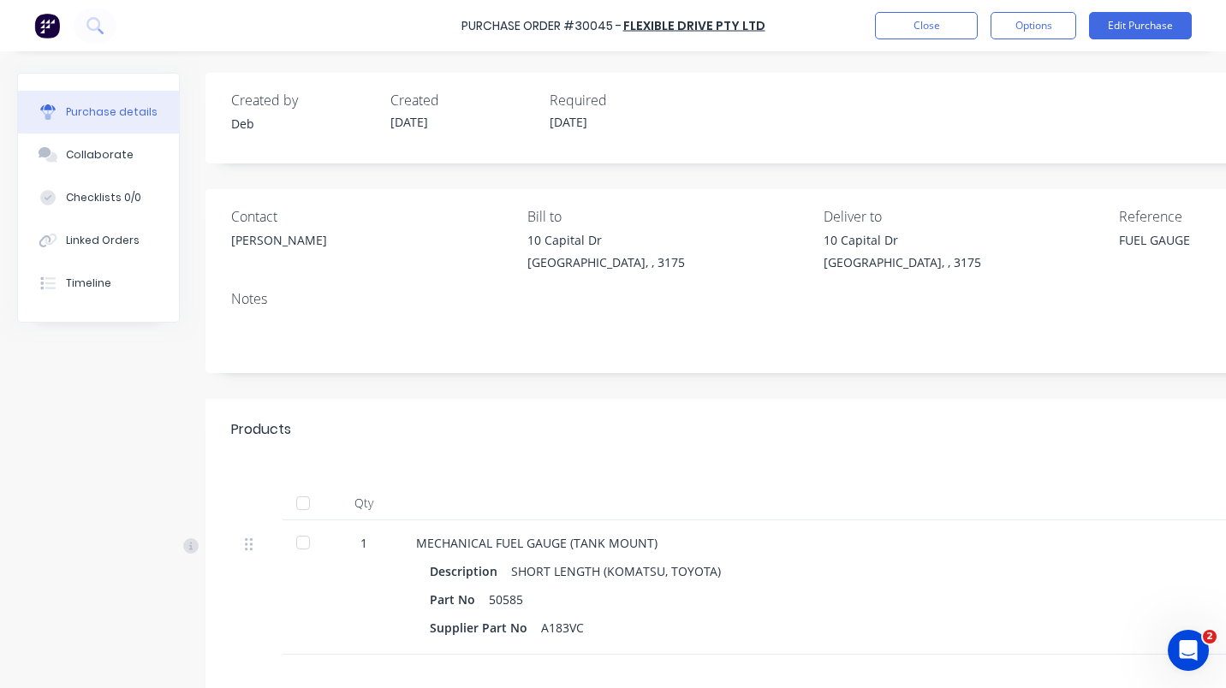
click at [303, 546] on div at bounding box center [303, 543] width 34 height 34
click at [904, 27] on button "Close" at bounding box center [926, 25] width 103 height 27
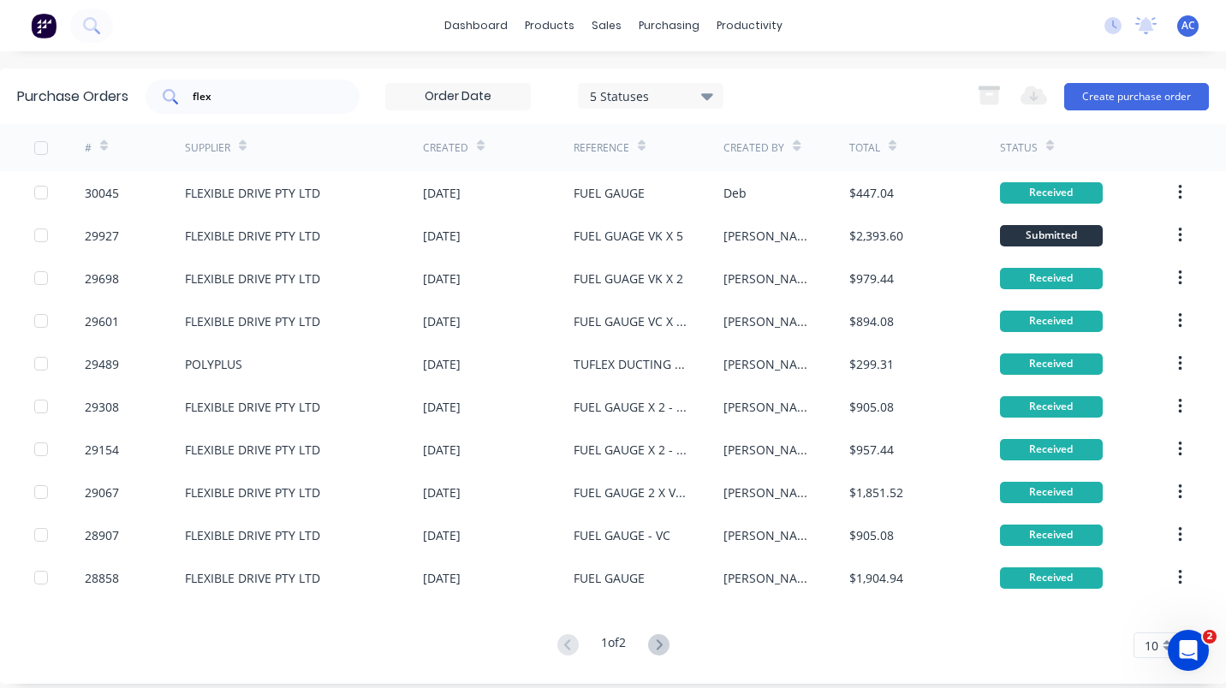
click at [239, 93] on input "flex" at bounding box center [262, 96] width 142 height 17
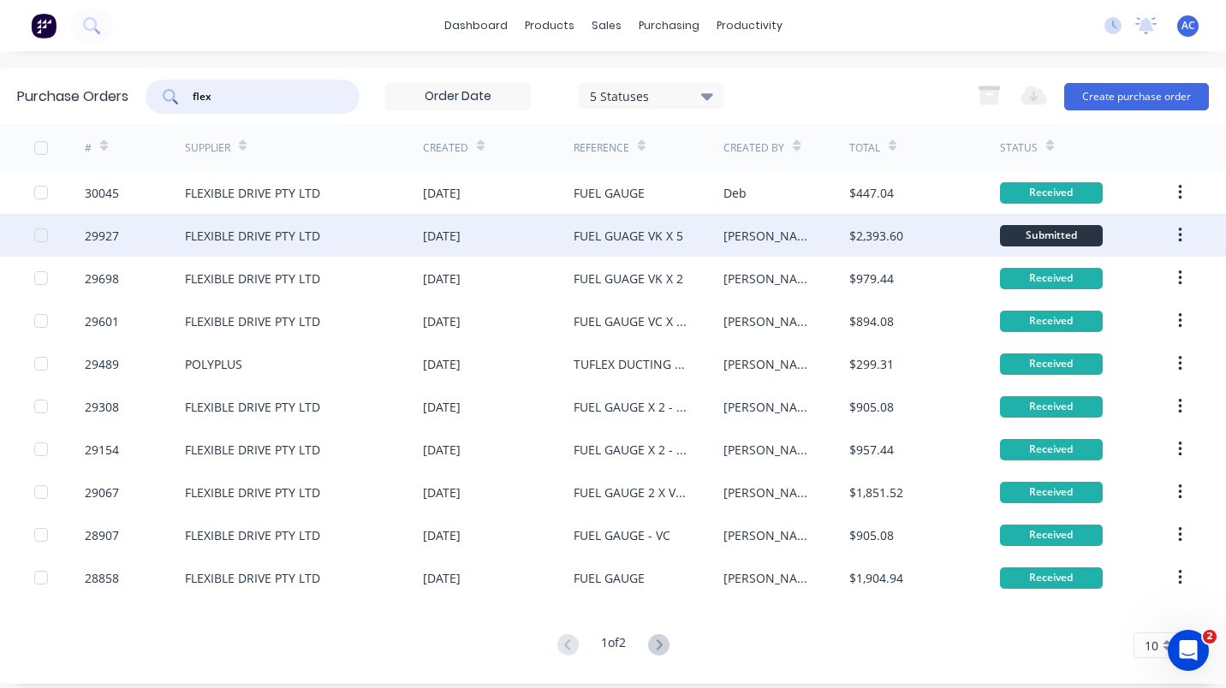
click at [95, 237] on div "29927" at bounding box center [102, 236] width 34 height 18
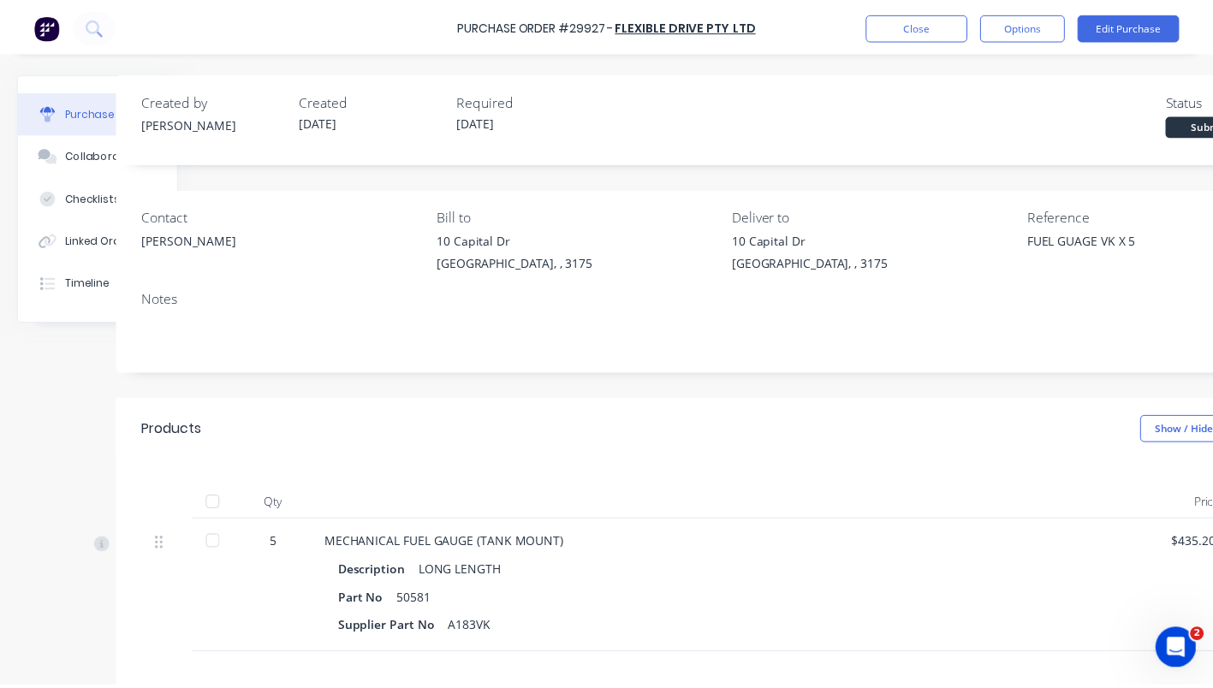
scroll to position [0, 224]
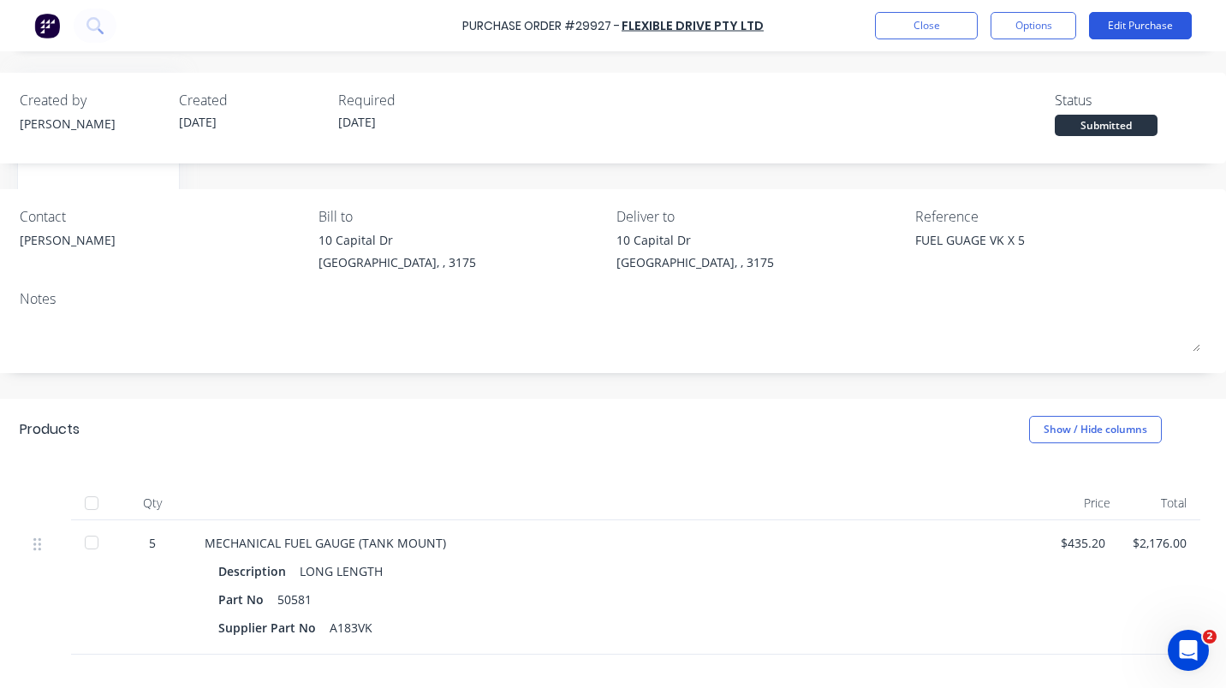
click at [1155, 23] on button "Edit Purchase" at bounding box center [1140, 25] width 103 height 27
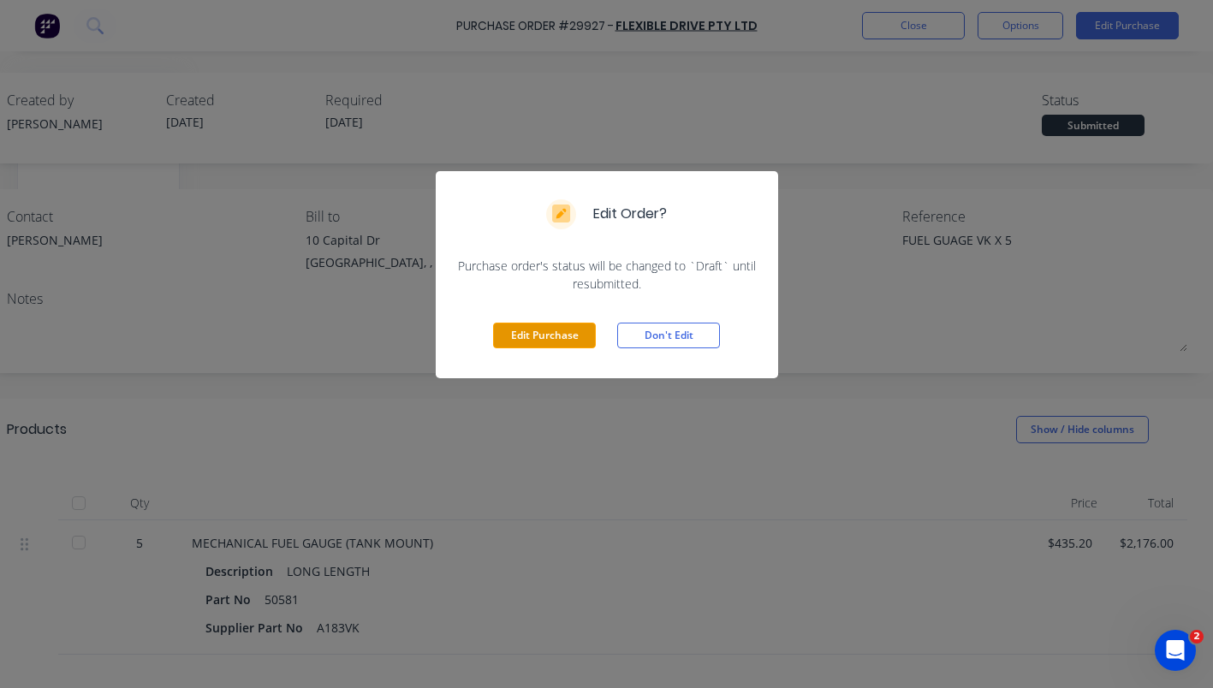
click at [516, 336] on button "Edit Purchase" at bounding box center [544, 336] width 103 height 26
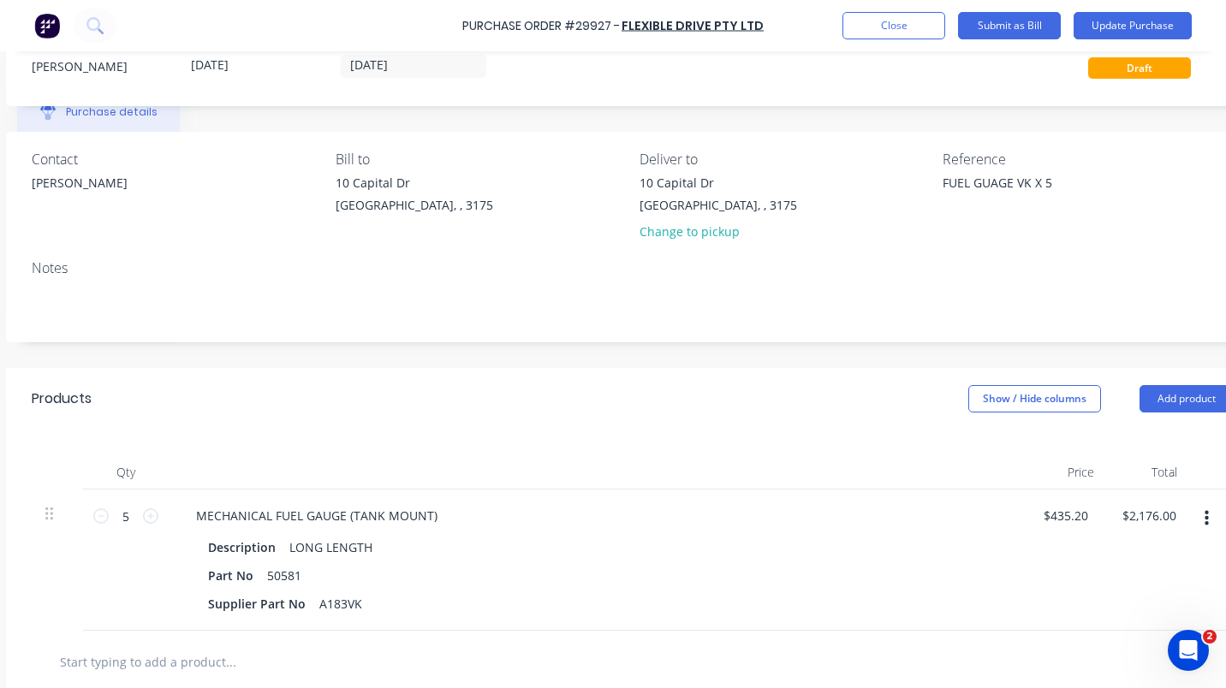
scroll to position [85, 199]
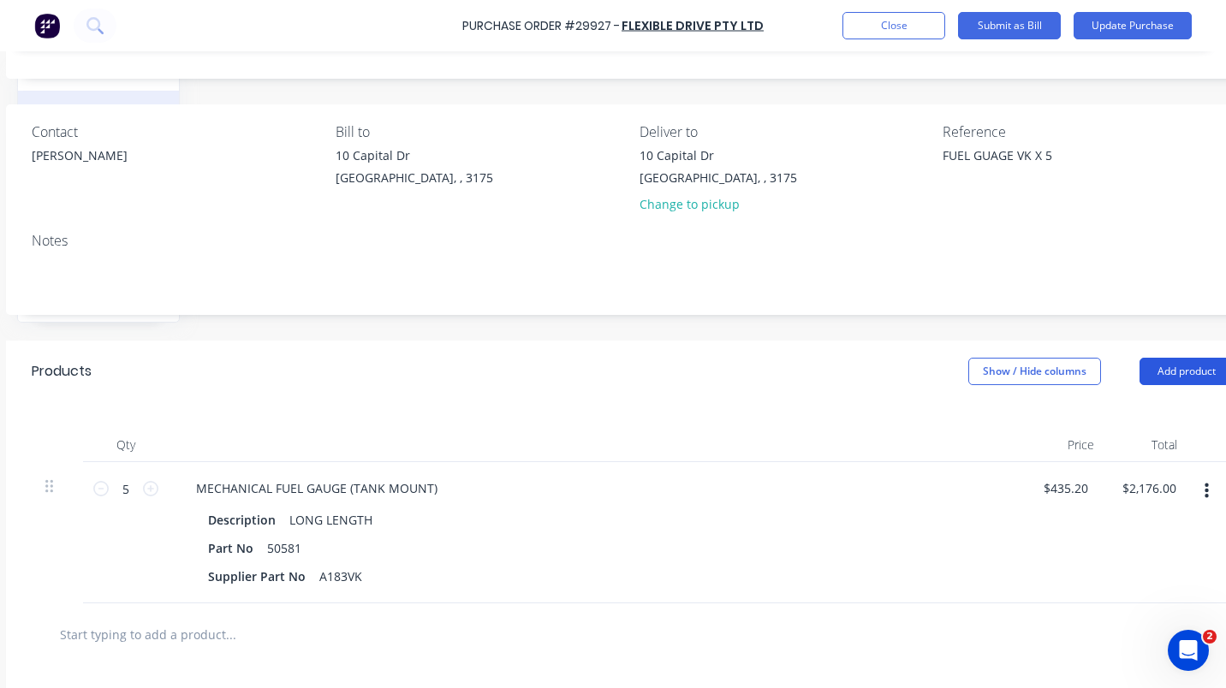
click at [1188, 371] on button "Add product" at bounding box center [1187, 371] width 94 height 27
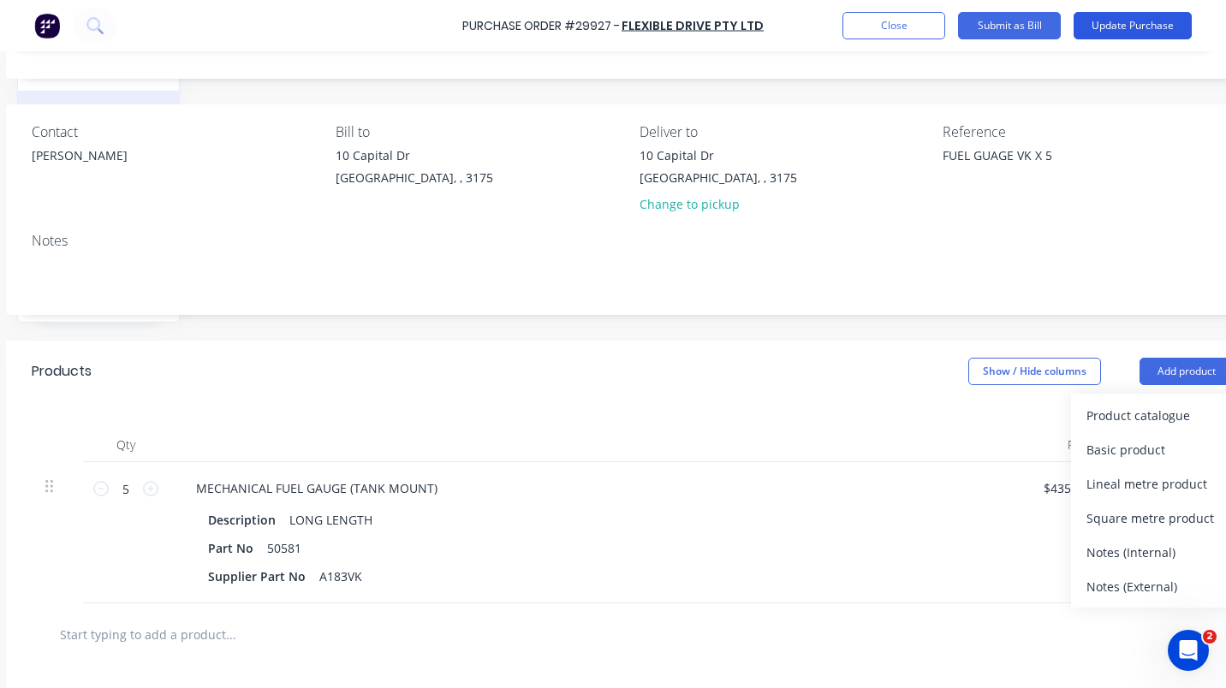
click at [1121, 15] on button "Update Purchase" at bounding box center [1133, 25] width 118 height 27
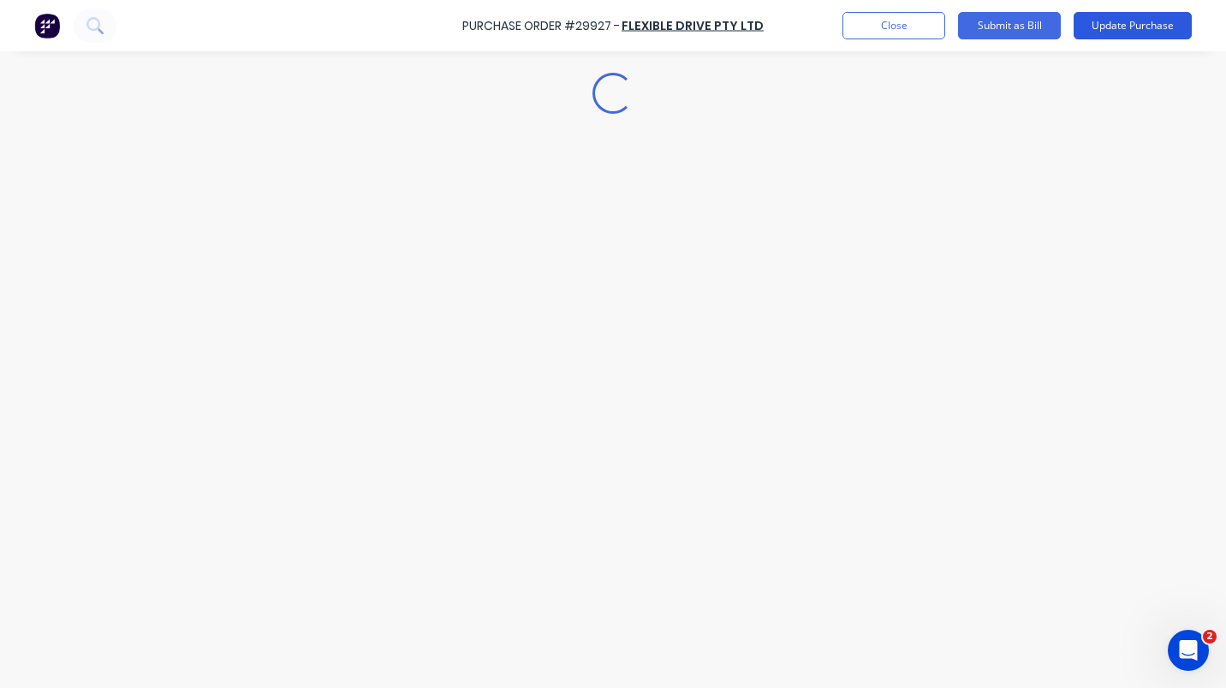
scroll to position [0, 0]
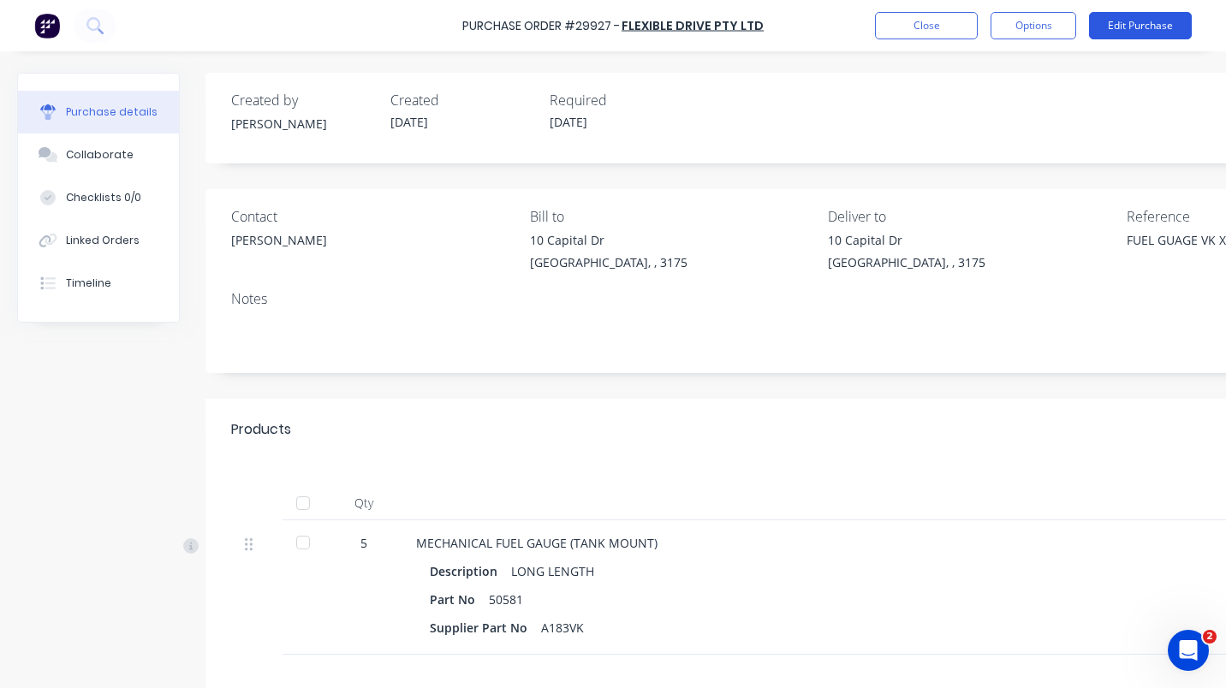
click at [1148, 22] on button "Edit Purchase" at bounding box center [1140, 25] width 103 height 27
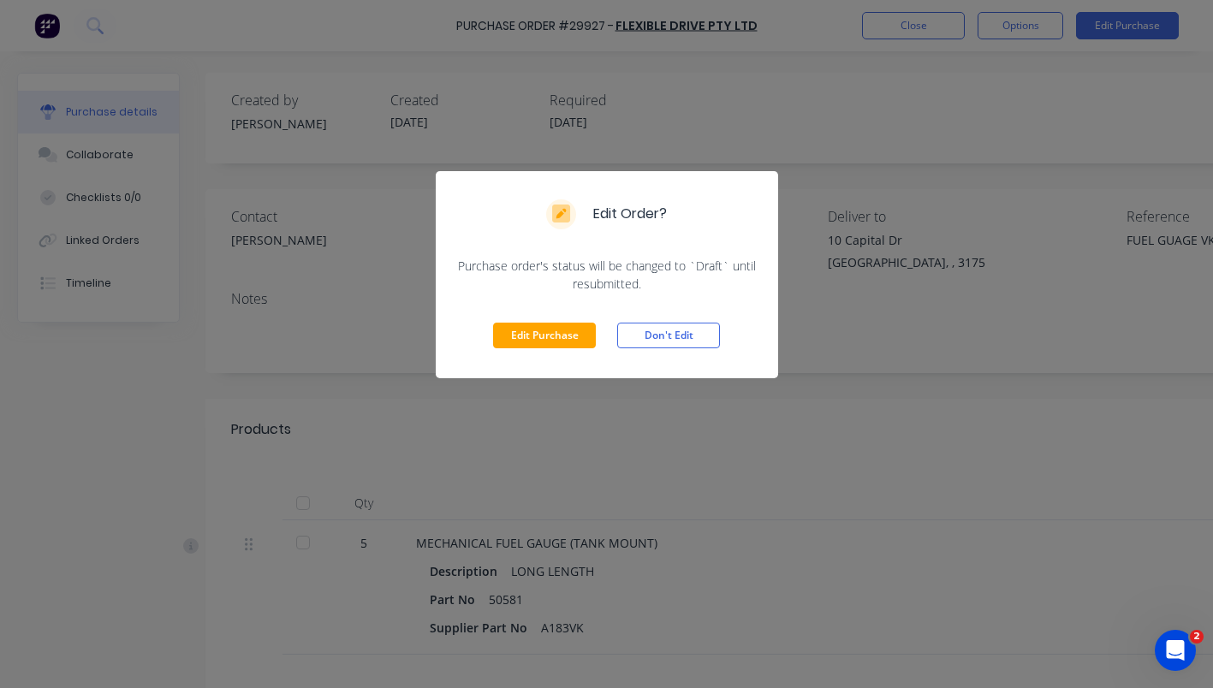
drag, startPoint x: 530, startPoint y: 333, endPoint x: 569, endPoint y: 353, distance: 44.0
click at [530, 334] on button "Edit Purchase" at bounding box center [544, 336] width 103 height 26
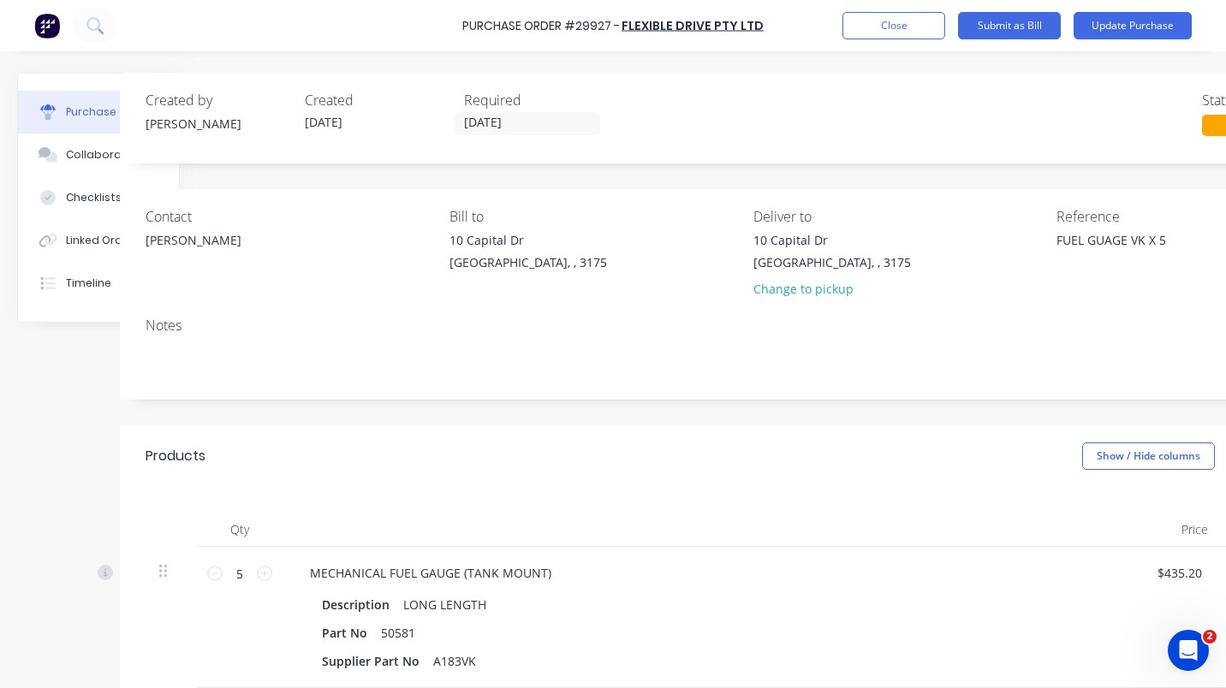
scroll to position [0, 246]
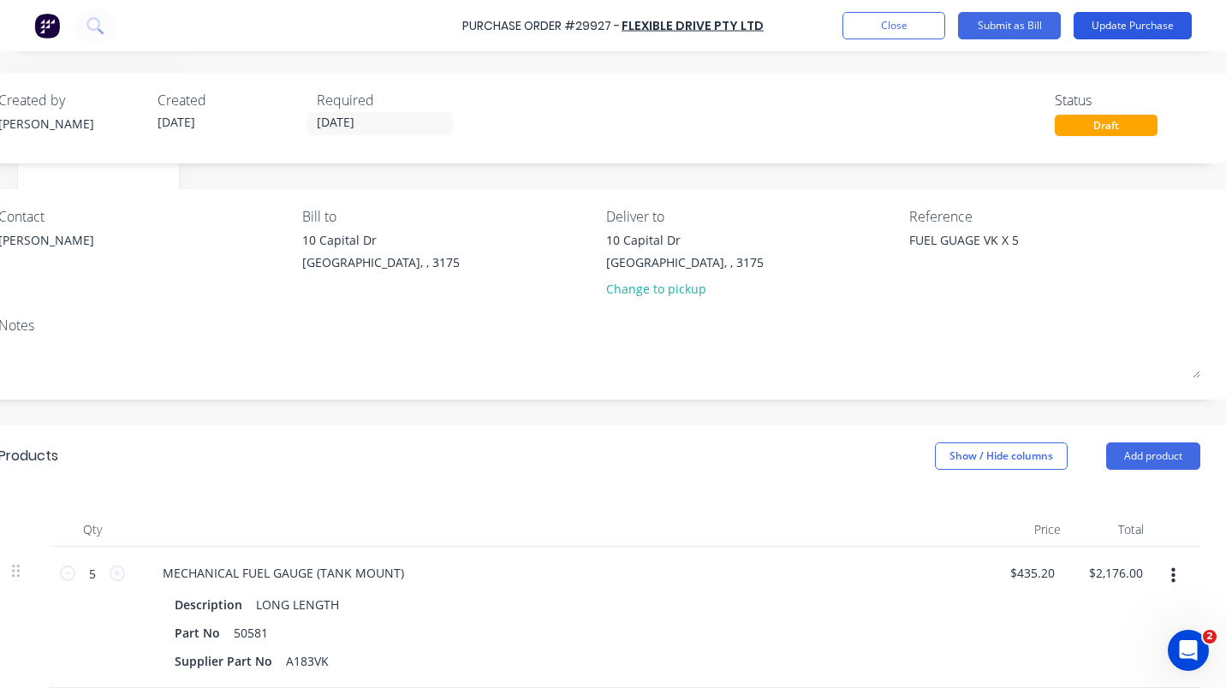
click at [1110, 28] on button "Update Purchase" at bounding box center [1133, 25] width 118 height 27
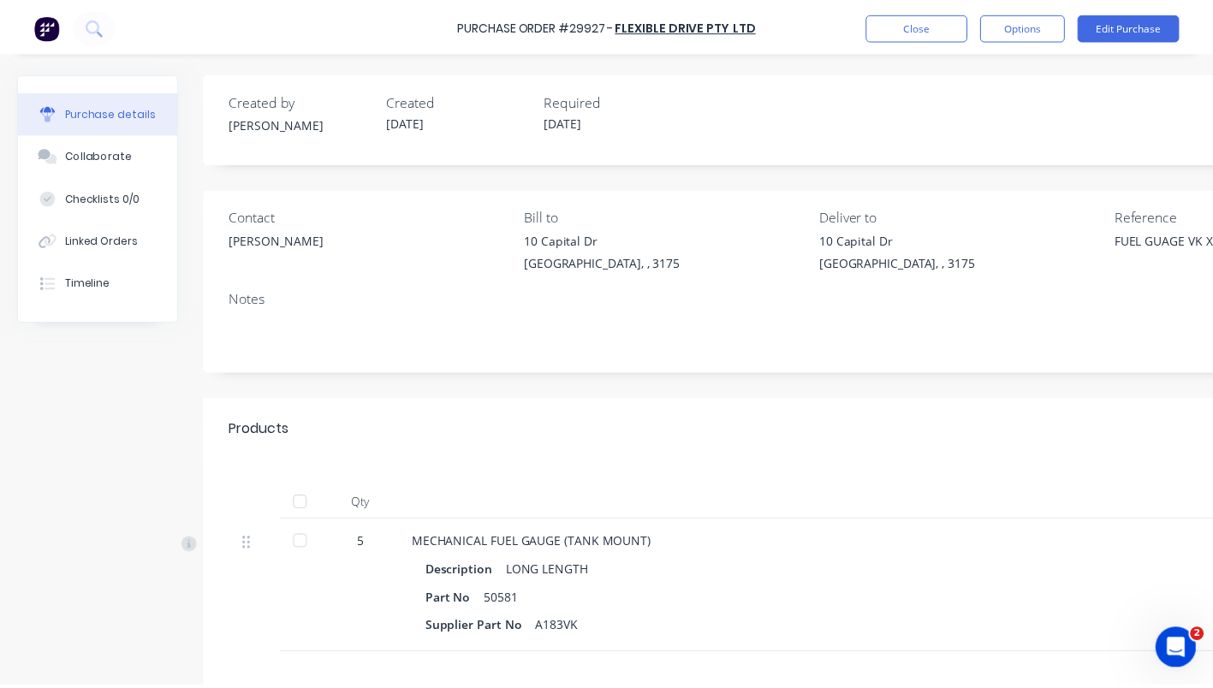
scroll to position [0, 224]
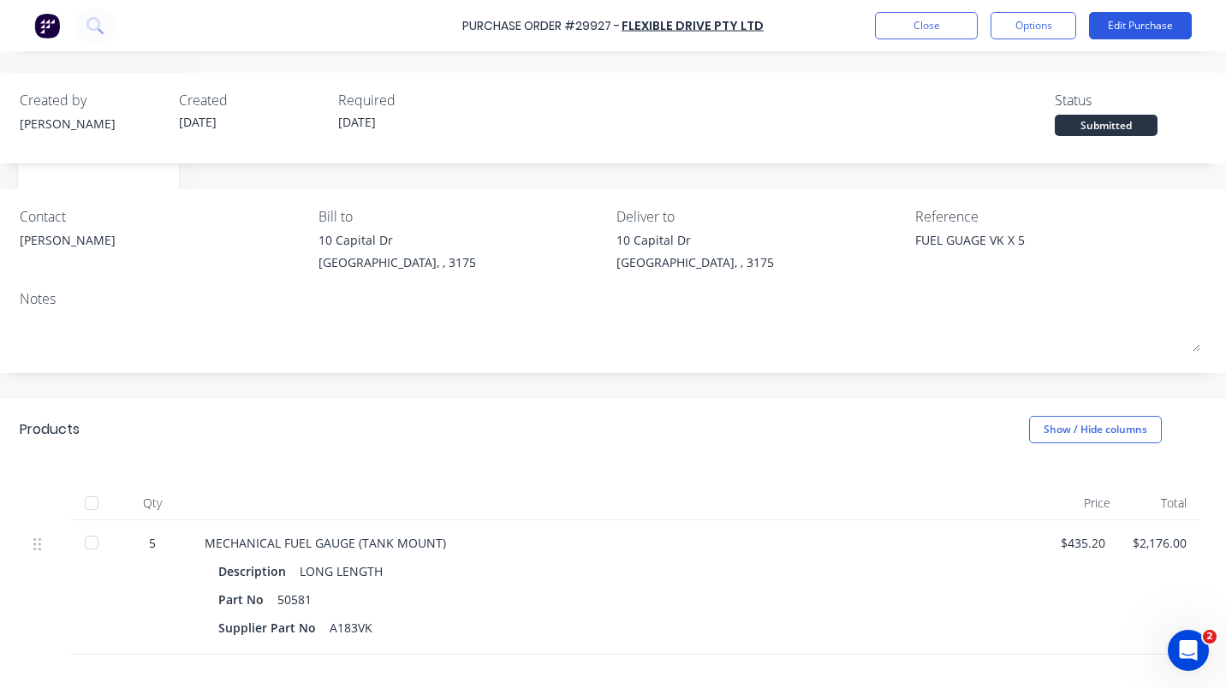
click at [1146, 22] on button "Edit Purchase" at bounding box center [1140, 25] width 103 height 27
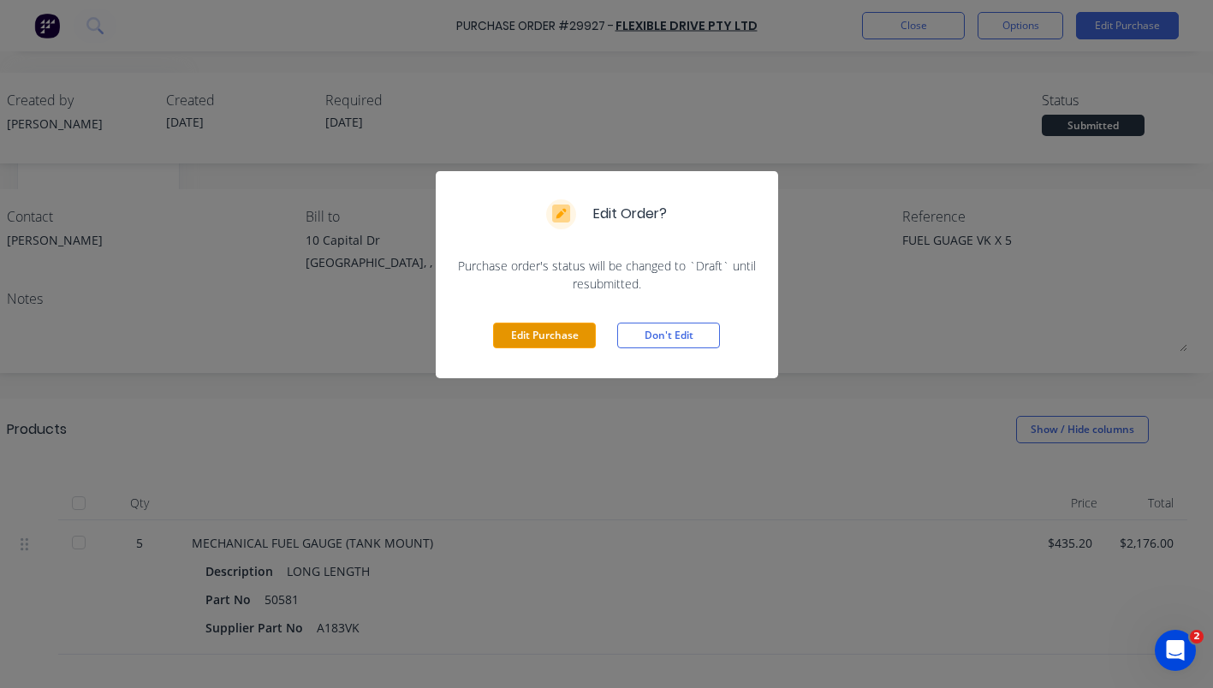
click at [544, 330] on button "Edit Purchase" at bounding box center [544, 336] width 103 height 26
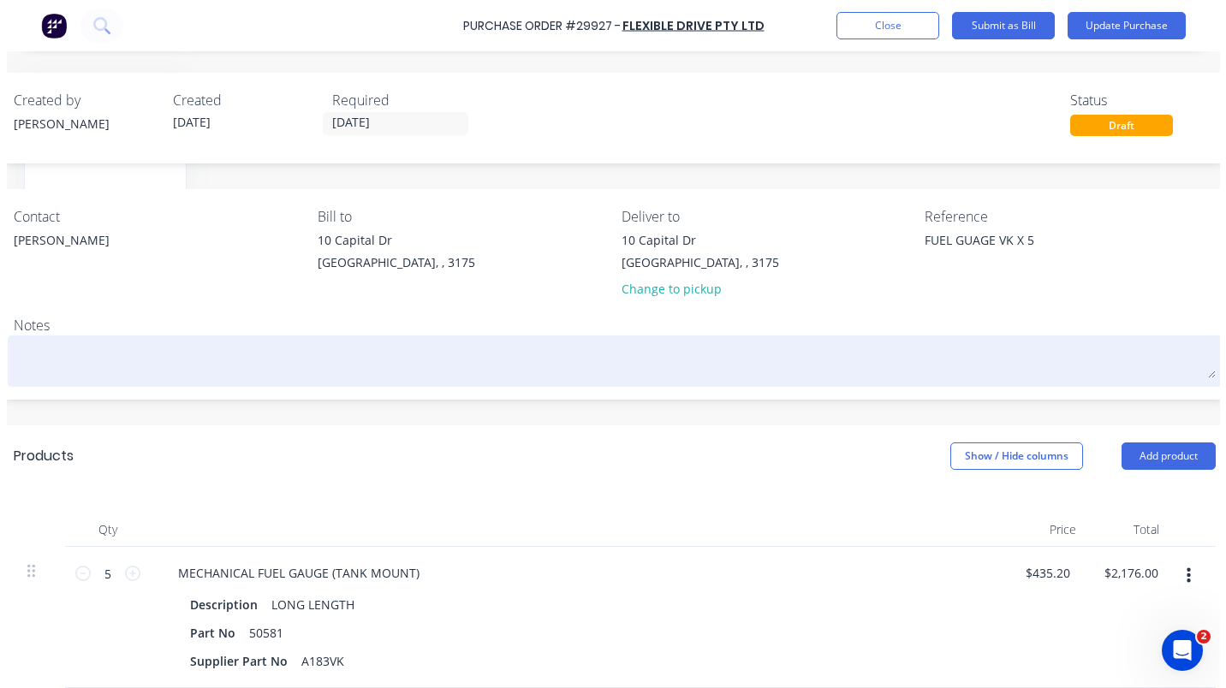
scroll to position [0, 199]
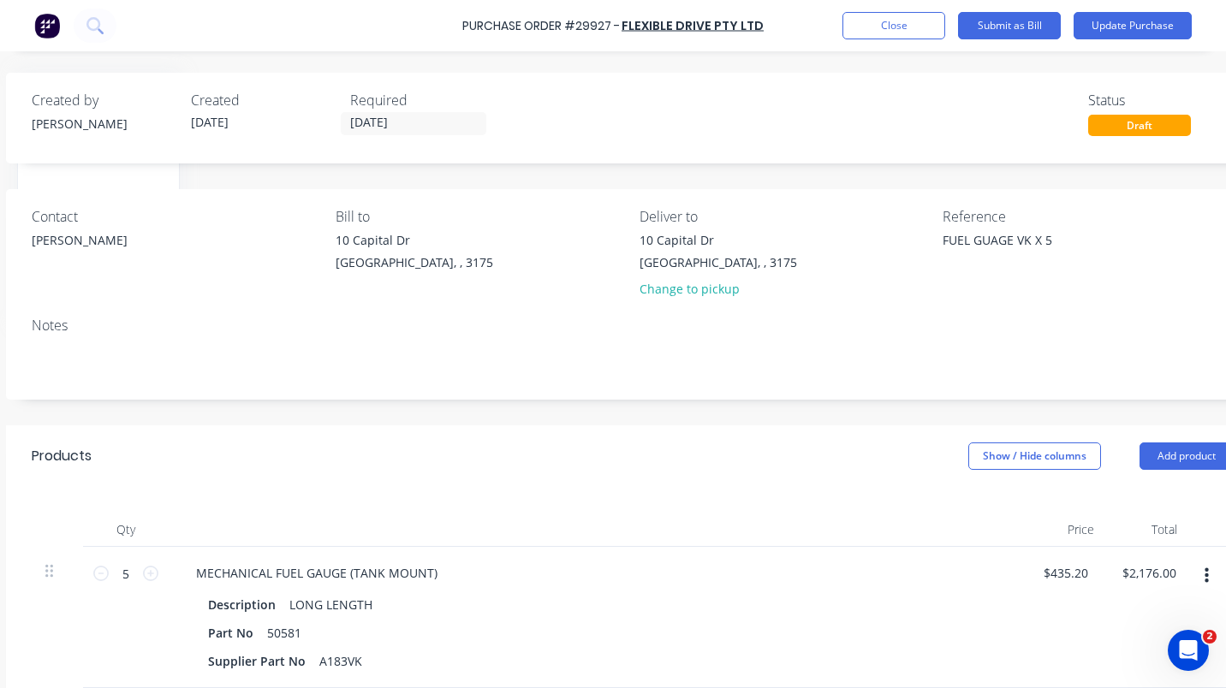
click at [1208, 576] on icon "button" at bounding box center [1207, 575] width 4 height 15
click at [1122, 654] on button "Duplicate" at bounding box center [1154, 656] width 146 height 34
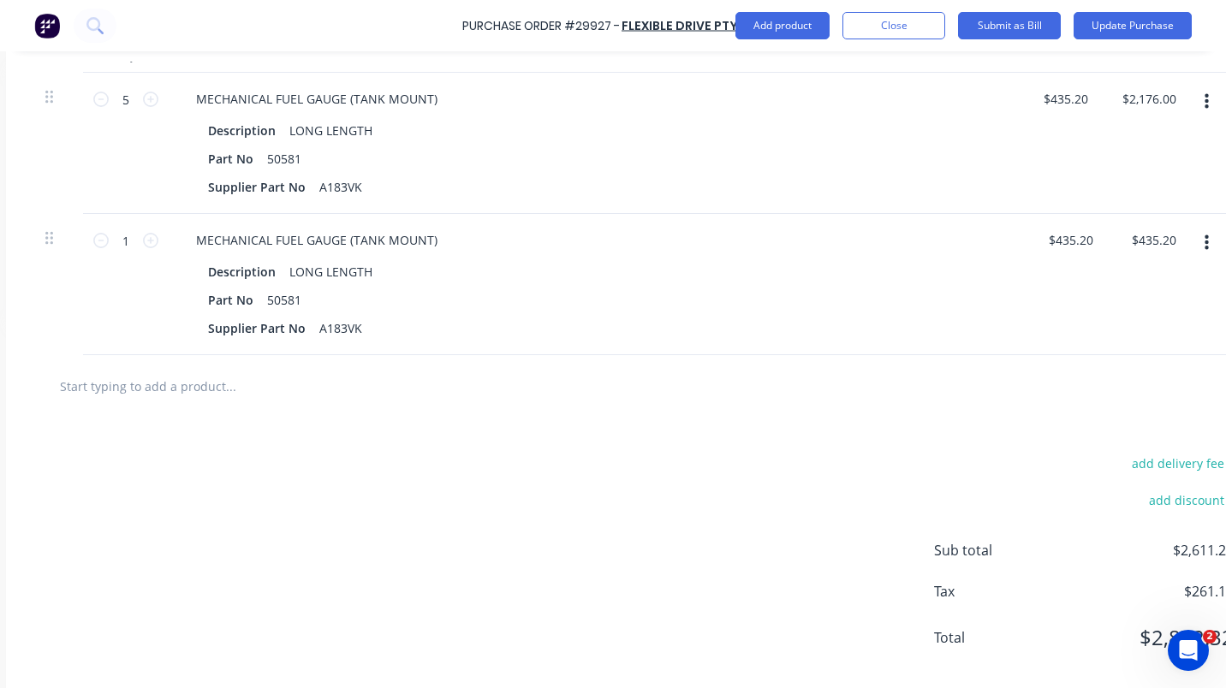
scroll to position [489, 199]
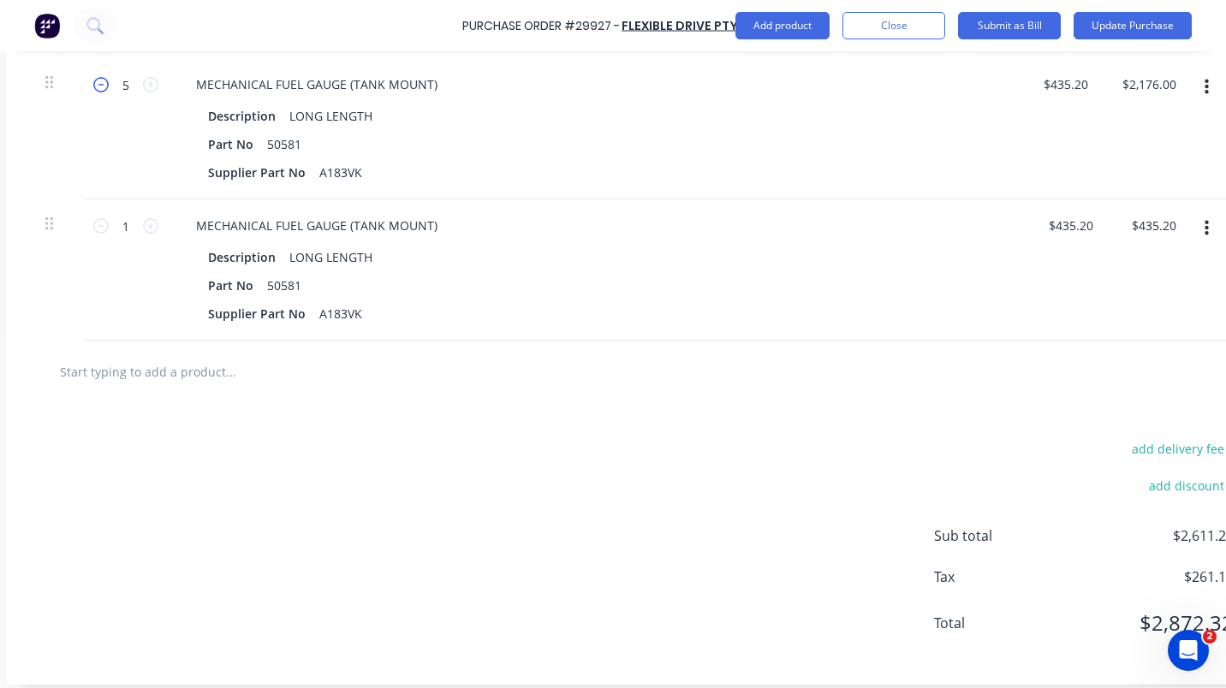
click at [99, 79] on icon at bounding box center [100, 84] width 15 height 15
type textarea "x"
type input "4"
type input "$1,740.80"
click at [1154, 29] on button "Update Purchase" at bounding box center [1133, 25] width 118 height 27
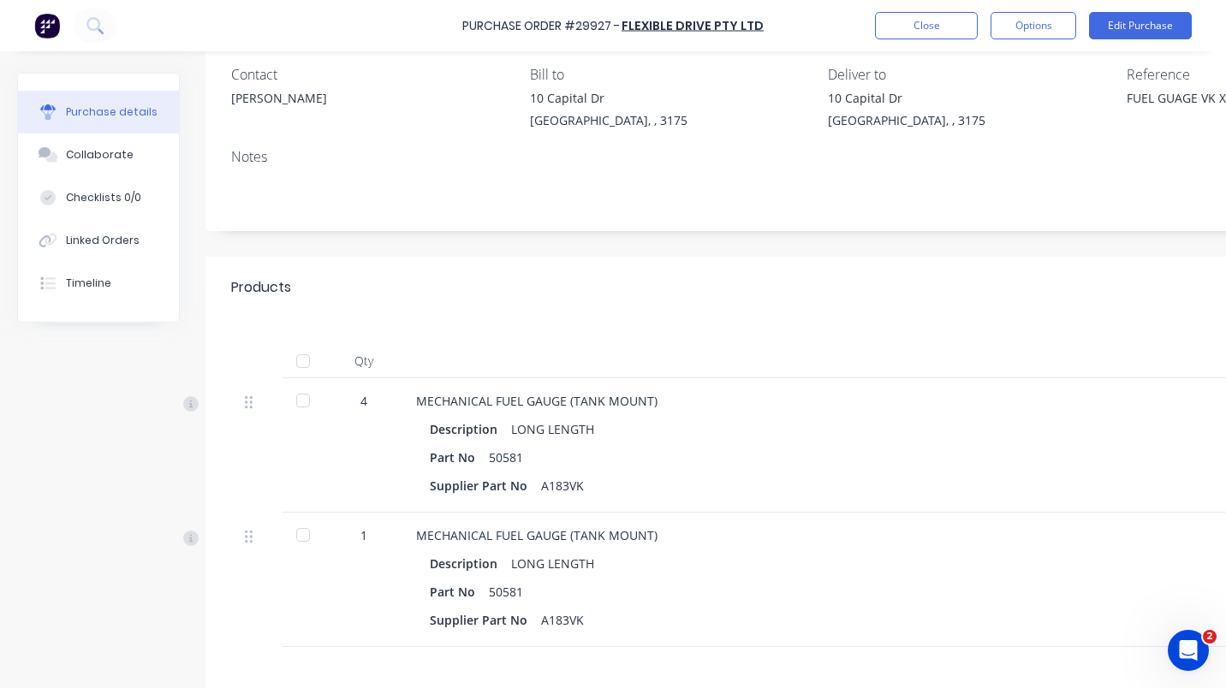
scroll to position [185, 0]
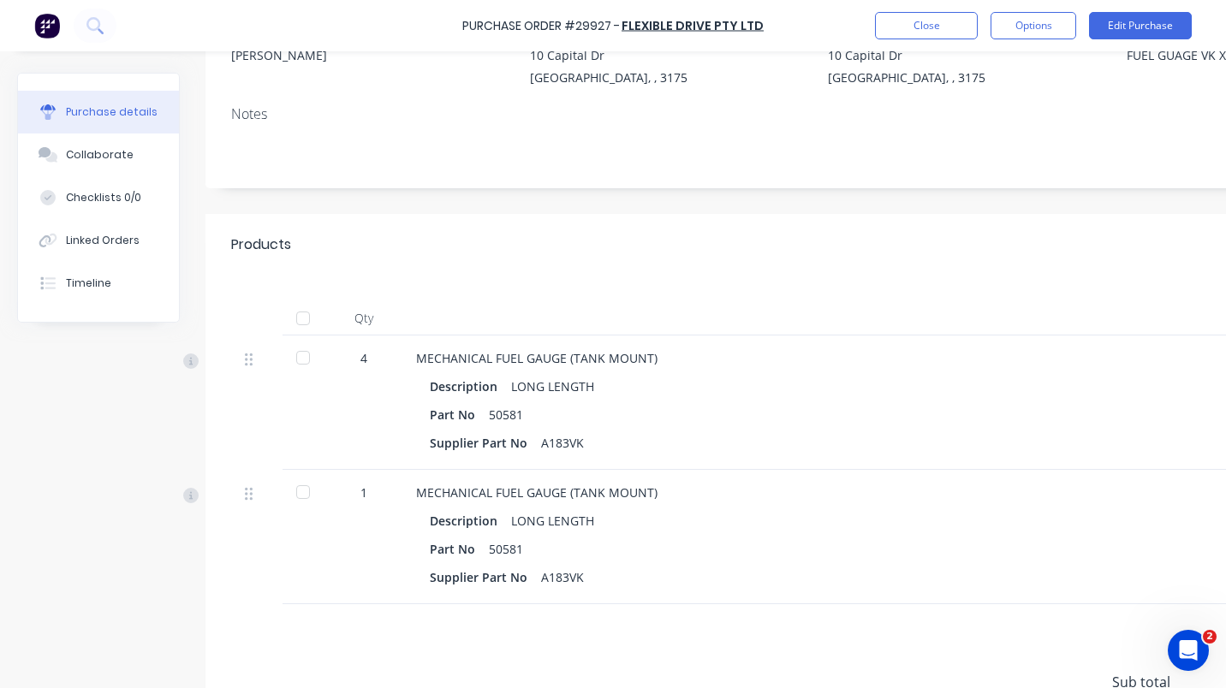
click at [303, 487] on div at bounding box center [303, 492] width 34 height 34
type textarea "x"
click at [915, 23] on button "Close" at bounding box center [926, 25] width 103 height 27
